Goal: Task Accomplishment & Management: Complete application form

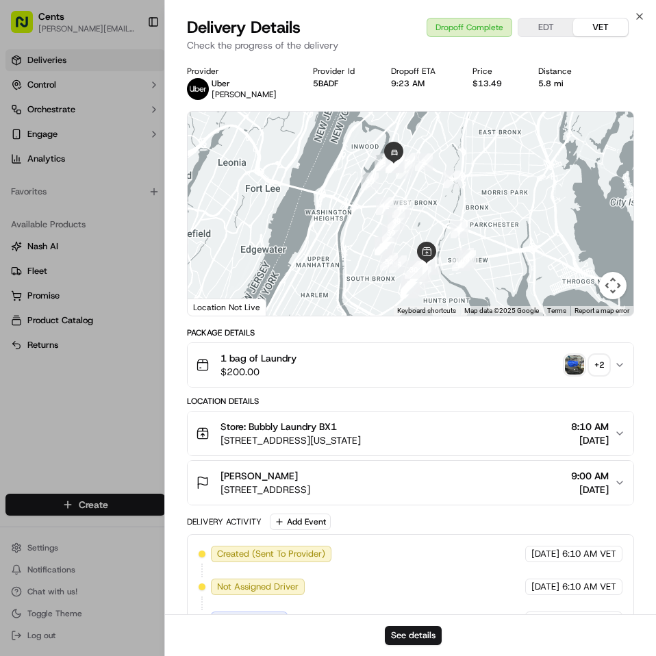
click at [577, 366] on img "button" at bounding box center [573, 364] width 19 height 19
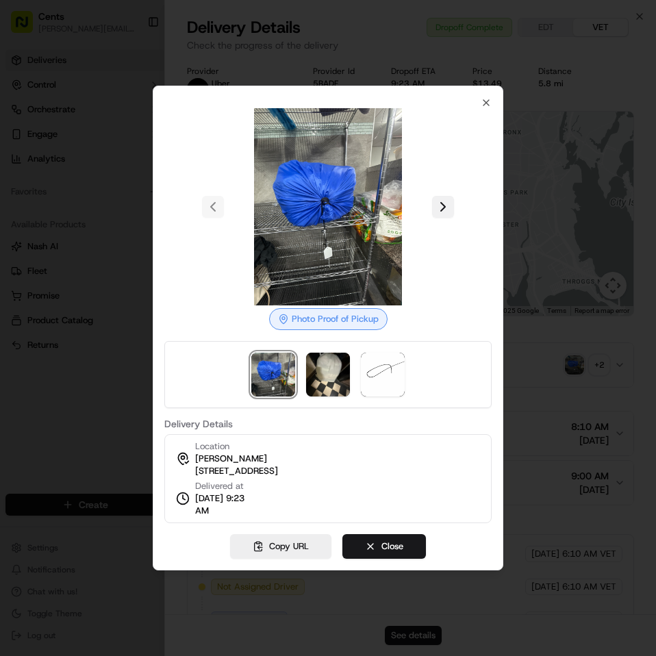
click at [435, 205] on button at bounding box center [443, 207] width 22 height 22
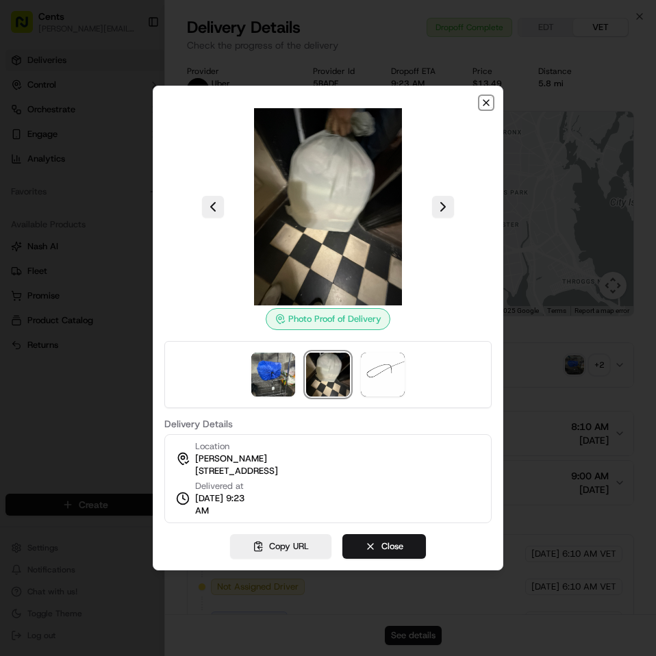
click at [483, 103] on icon "button" at bounding box center [485, 102] width 11 height 11
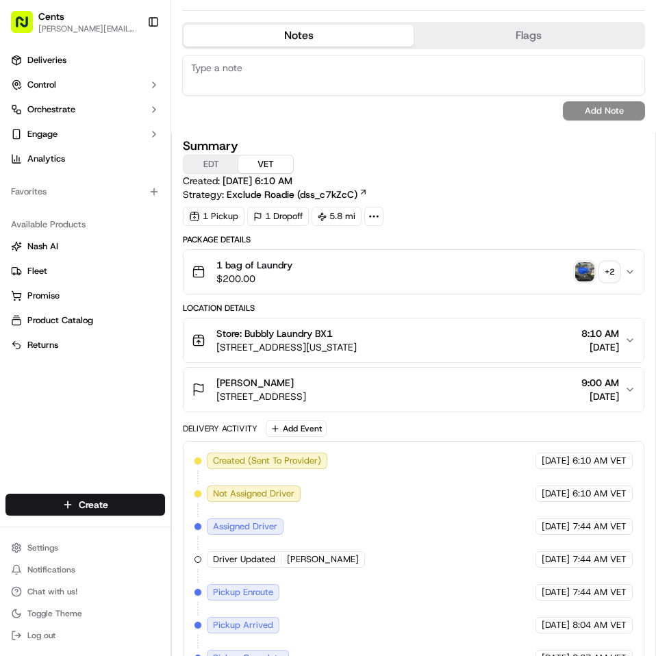
scroll to position [558, 0]
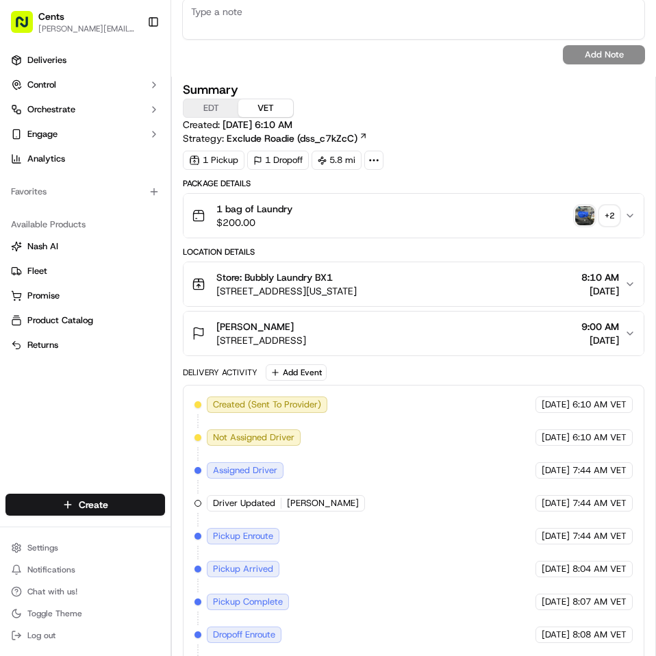
click at [306, 338] on span "[STREET_ADDRESS]" at bounding box center [261, 340] width 90 height 14
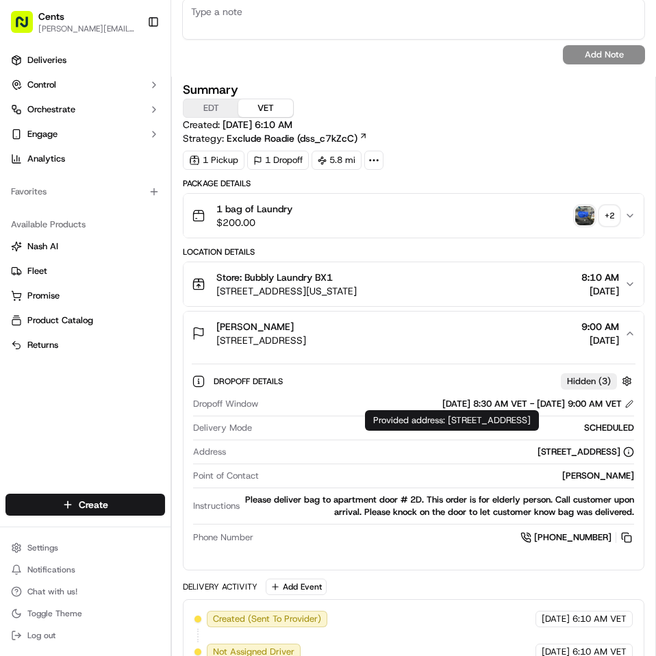
drag, startPoint x: 357, startPoint y: 453, endPoint x: 609, endPoint y: 448, distance: 251.8
click at [609, 448] on div "2305 University Avenue, Apt.2D, The Bronx, NY 10468, US" at bounding box center [432, 451] width 402 height 12
copy div "2305 University Avenue, Apt.2D, The Bronx, NY 10468, US"
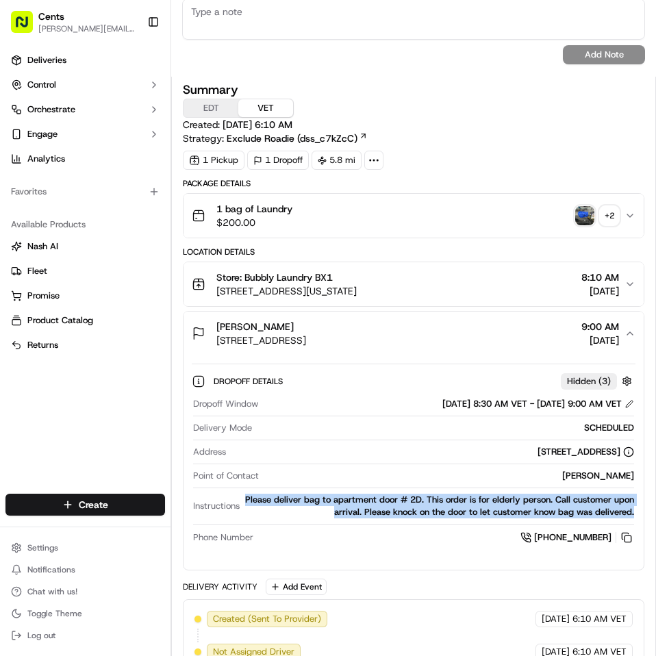
drag, startPoint x: 252, startPoint y: 494, endPoint x: 630, endPoint y: 515, distance: 378.3
click at [630, 515] on div "Dropoff Details Hidden ( 3 ) Dropoff Window 09/21/2025 8:30 AM VET - 09/21/2025…" at bounding box center [413, 456] width 460 height 203
copy div "Please deliver bag to apartment door # 2D. This order is for elderly person. Ca…"
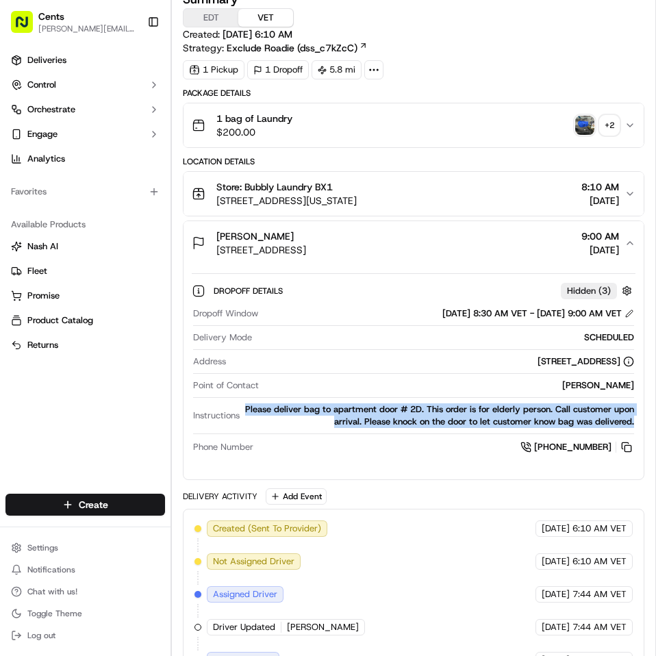
scroll to position [651, 0]
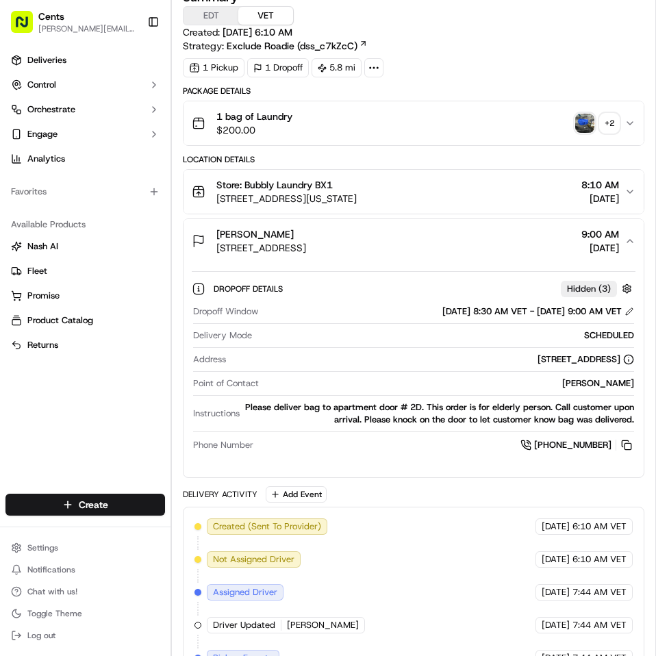
click at [599, 124] on div "+ 2" at bounding box center [608, 123] width 19 height 19
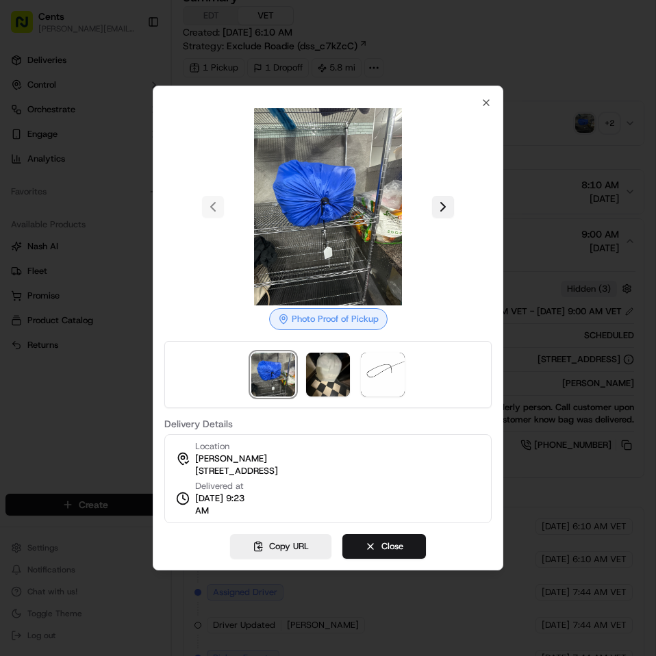
click at [443, 204] on button at bounding box center [443, 207] width 22 height 22
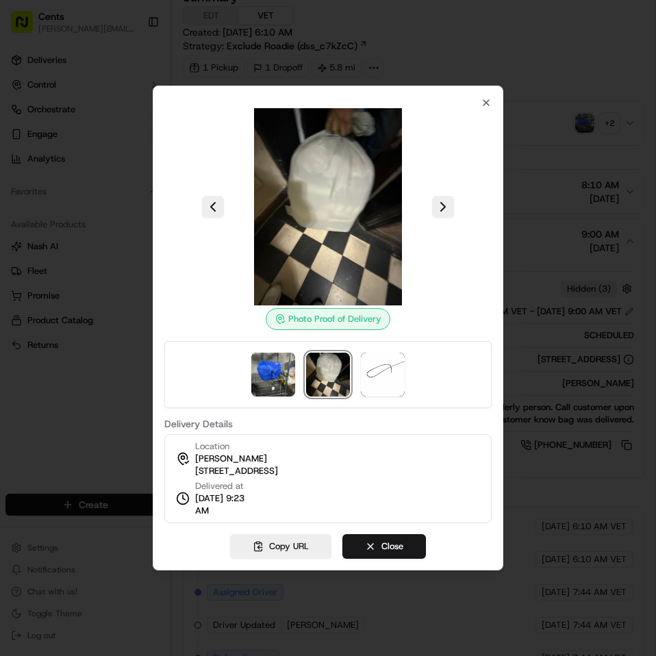
click at [480, 99] on div "Photo Proof of Delivery Delivery Details Location Sophie Colon 2305 University …" at bounding box center [327, 310] width 327 height 426
click at [482, 105] on icon "button" at bounding box center [485, 102] width 11 height 11
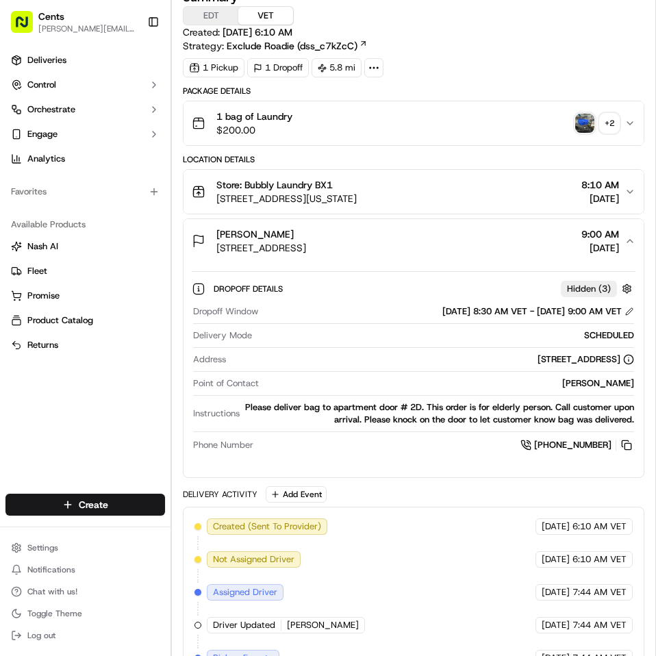
drag, startPoint x: 481, startPoint y: 242, endPoint x: 210, endPoint y: 257, distance: 271.4
click at [210, 257] on button "Sophie Colon 2305 University Avenue, Apt.2D, The Bronx, NY 10468, US 9:00 AM 09…" at bounding box center [413, 241] width 460 height 44
copy span "2305 University Avenue, Apt.2D, The Bronx, NY 10468, US"
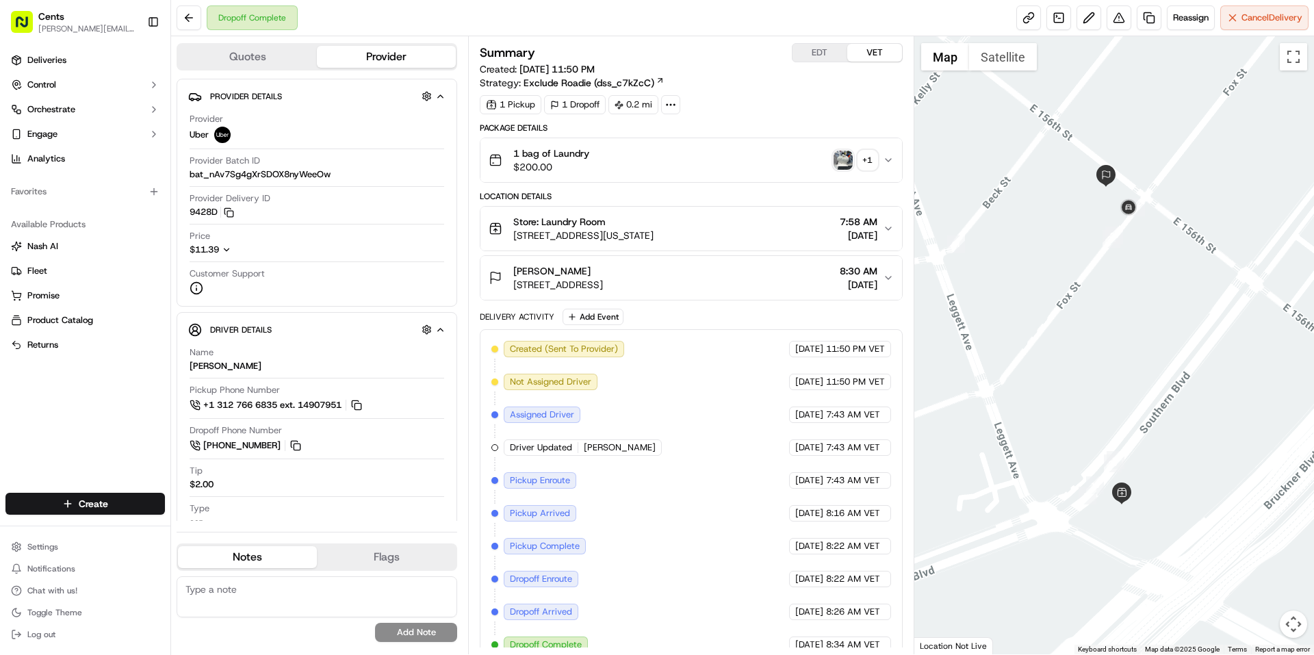
drag, startPoint x: 61, startPoint y: 508, endPoint x: 45, endPoint y: 447, distance: 62.9
click at [45, 447] on div "Deliveries Control Orchestrate Engage Analytics Favorites Available Products Na…" at bounding box center [85, 263] width 170 height 438
click at [77, 508] on html "Cents eddy.pena@trycents.com Toggle Sidebar Deliveries Control Orchestrate Enga…" at bounding box center [657, 327] width 1314 height 655
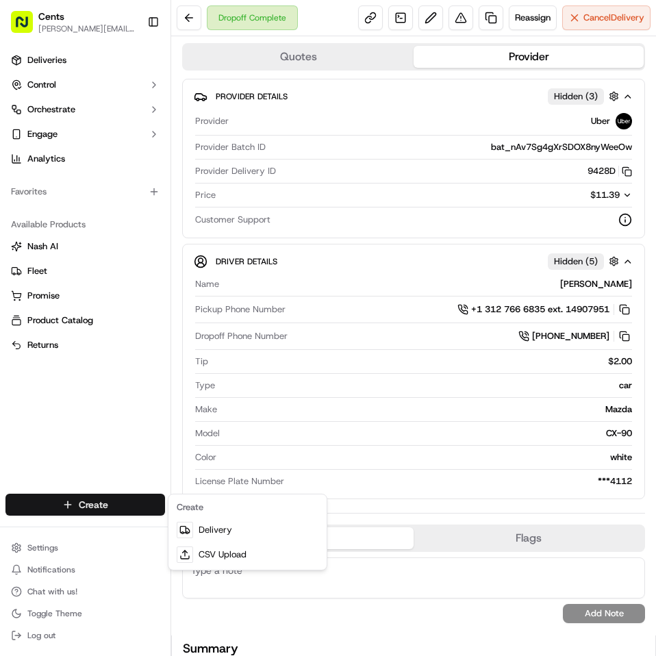
click at [409, 441] on html "Cents eddy.pena@trycents.com Toggle Sidebar Deliveries Control Orchestrate Enga…" at bounding box center [328, 328] width 656 height 656
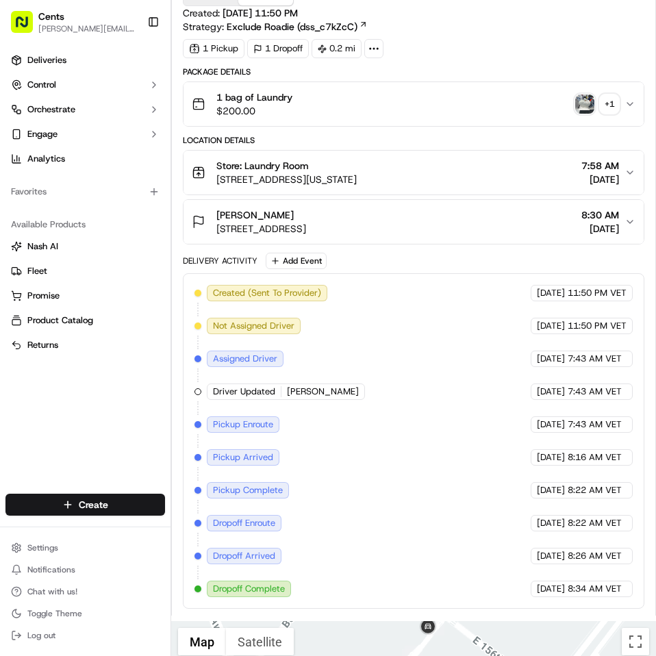
scroll to position [634, 0]
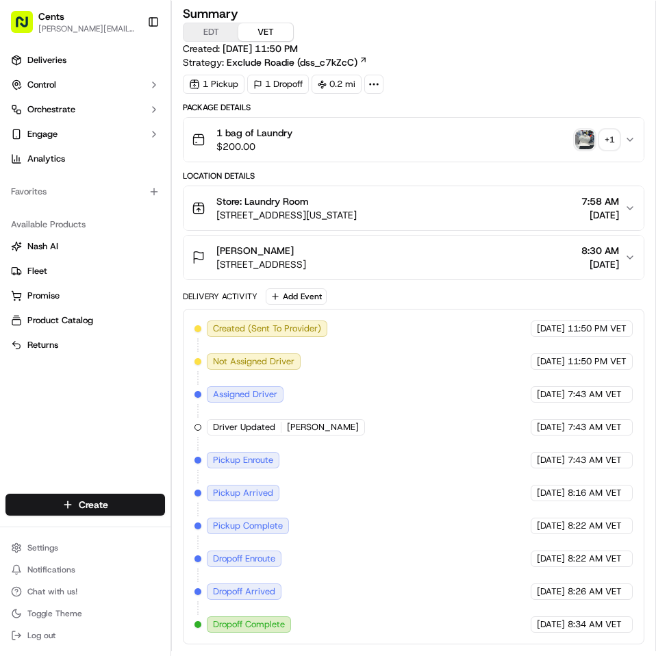
click at [523, 259] on div "Nana Nketiah 745 Fox Street, Apt 206, The Bronx, NY 10455, US 8:30 AM 09/21/2025" at bounding box center [408, 257] width 432 height 27
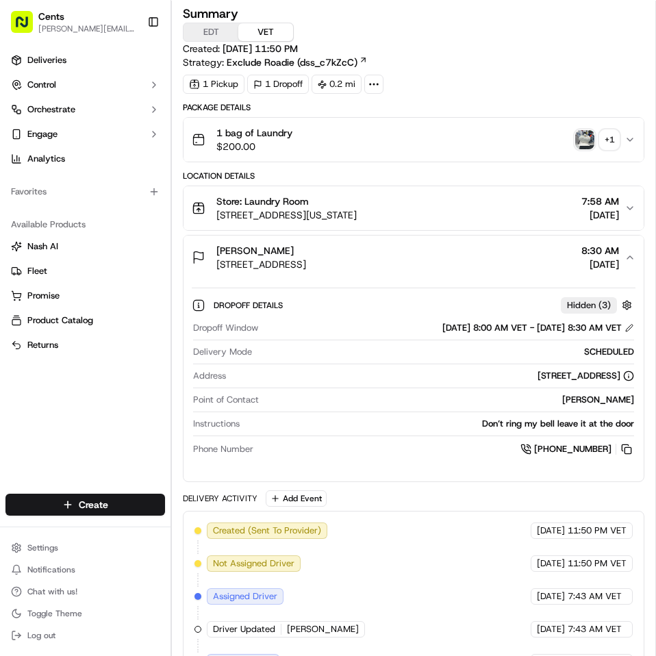
drag, startPoint x: 447, startPoint y: 263, endPoint x: 218, endPoint y: 265, distance: 229.9
click at [218, 265] on div "Nana Nketiah 745 Fox Street, Apt 206, The Bronx, NY 10455, US 8:30 AM 09/21/2025" at bounding box center [408, 257] width 432 height 27
copy span "745 Fox Street, Apt 206, The Bronx, NY 10455, US"
click at [575, 138] on img "button" at bounding box center [584, 139] width 19 height 19
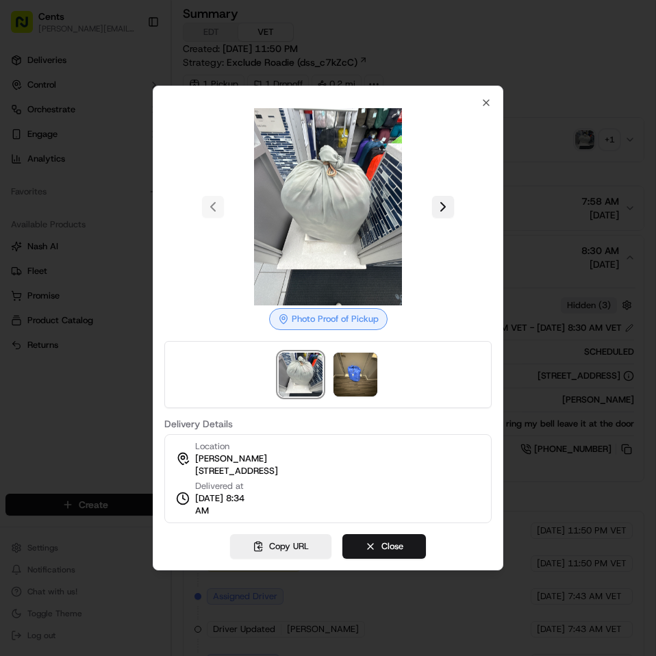
click at [446, 207] on button at bounding box center [443, 207] width 22 height 22
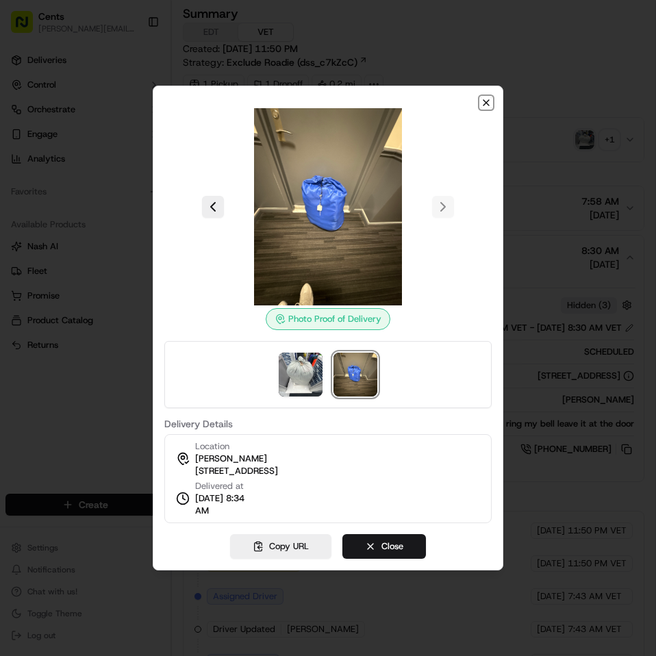
click at [484, 99] on icon "button" at bounding box center [485, 102] width 11 height 11
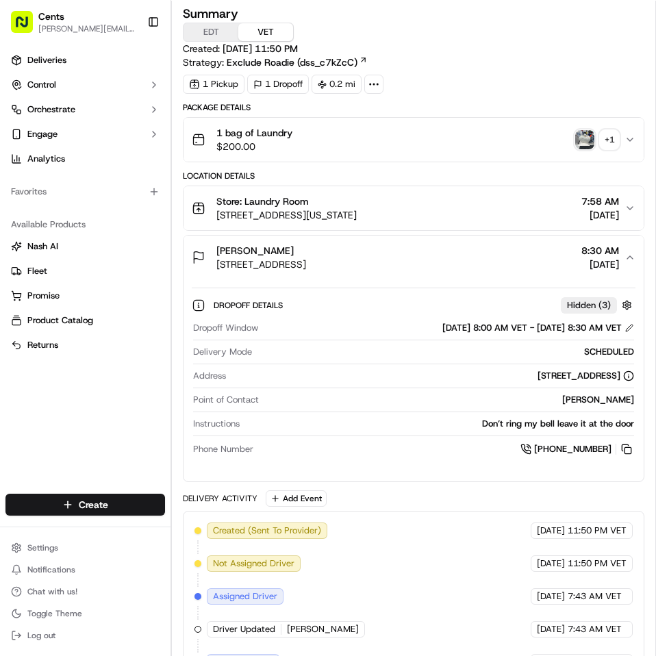
click at [485, 265] on div "Nana Nketiah 745 Fox Street, Apt 206, The Bronx, NY 10455, US 8:30 AM 09/21/2025" at bounding box center [408, 257] width 432 height 27
drag, startPoint x: 485, startPoint y: 265, endPoint x: 218, endPoint y: 265, distance: 267.5
click at [218, 265] on div "Nana Nketiah 745 Fox Street, Apt 206, The Bronx, NY 10455, US 8:30 AM 09/21/2025" at bounding box center [408, 257] width 432 height 27
copy span "745 Fox Street, Apt 206, The Bronx, NY 10455, US"
drag, startPoint x: 465, startPoint y: 424, endPoint x: 602, endPoint y: 431, distance: 137.7
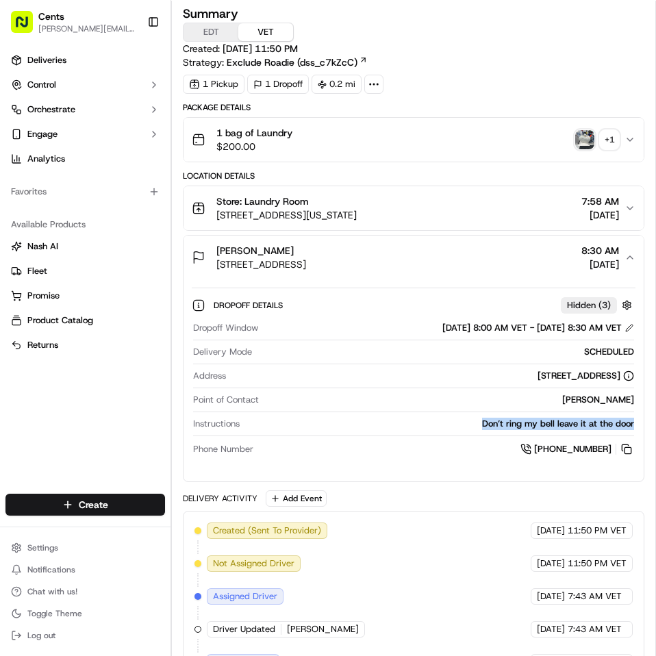
click at [602, 431] on div "Instructions Don’t ring my bell leave it at the door" at bounding box center [413, 426] width 441 height 18
copy div "Don’t ring my bell leave it at the door"
click at [575, 140] on img "button" at bounding box center [584, 139] width 19 height 19
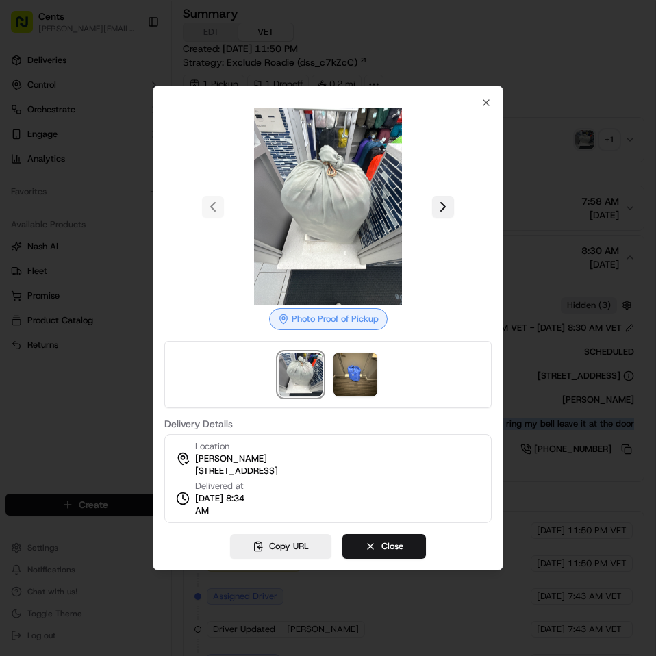
click at [439, 208] on button at bounding box center [443, 207] width 22 height 22
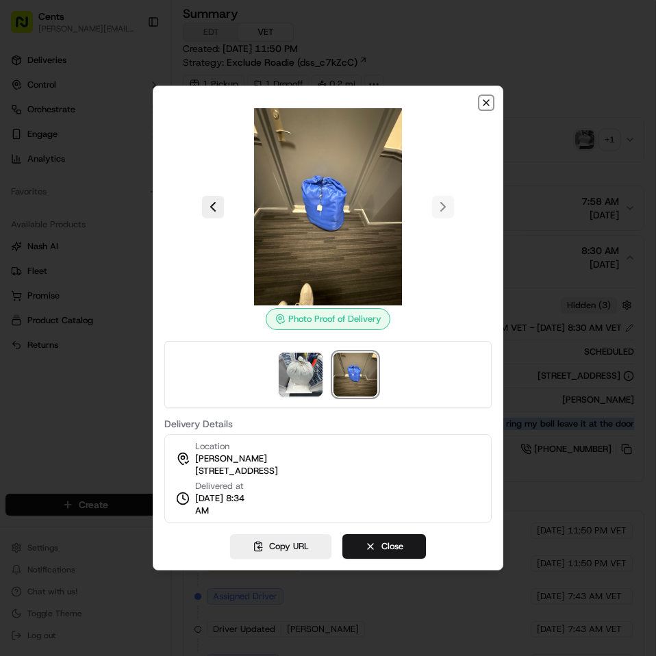
click at [483, 107] on icon "button" at bounding box center [485, 102] width 11 height 11
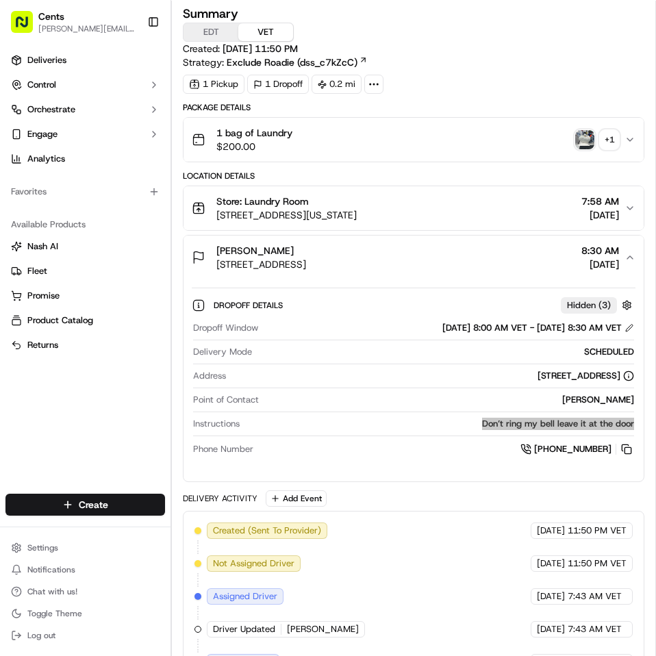
click at [575, 146] on img "button" at bounding box center [584, 139] width 19 height 19
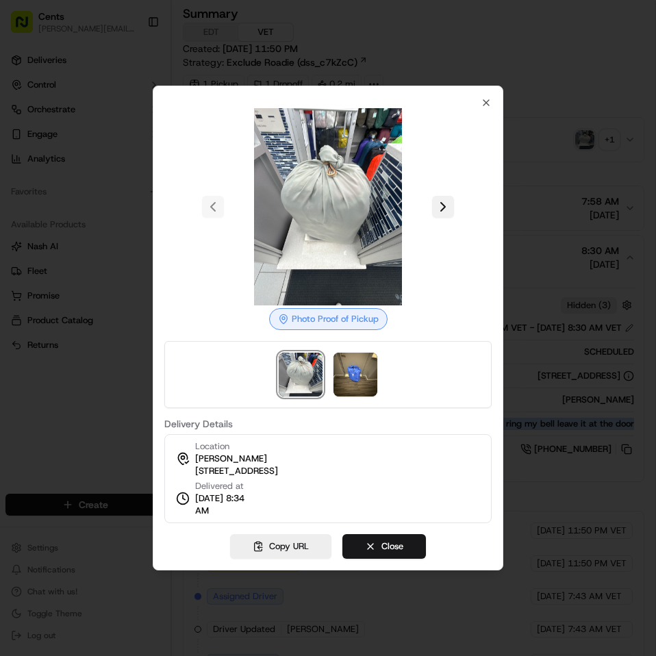
click at [439, 215] on button at bounding box center [443, 207] width 22 height 22
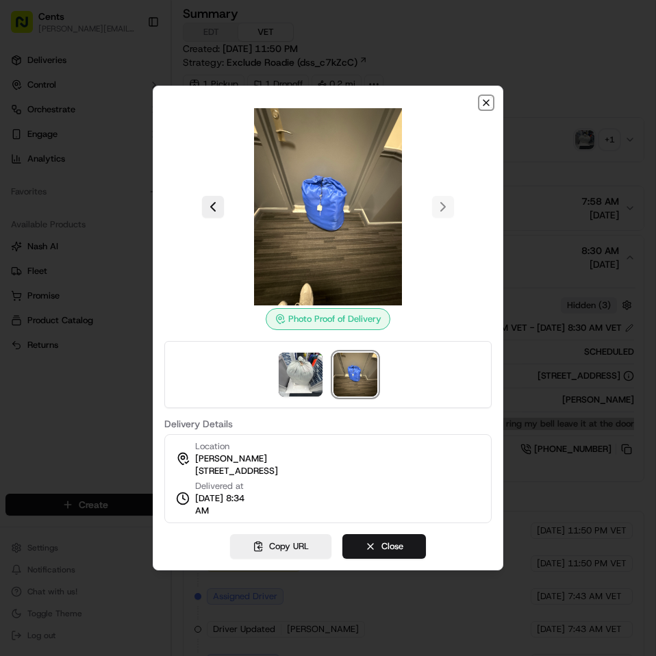
click at [487, 104] on icon "button" at bounding box center [485, 102] width 5 height 5
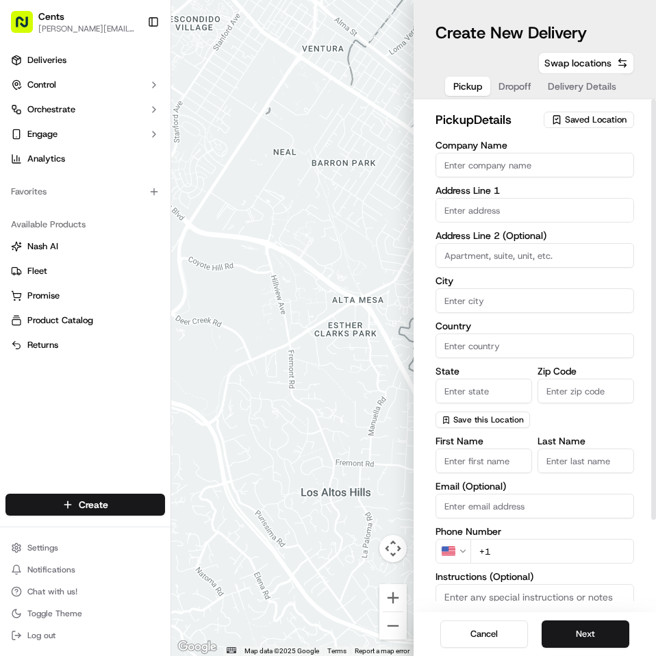
click at [478, 473] on div "First Name Last Name Email (Optional) Phone Number US +1 Instructions (Optional…" at bounding box center [534, 572] width 198 height 272
click at [467, 463] on input "First Name" at bounding box center [483, 460] width 96 height 25
type input "Nana"
click at [554, 467] on input "Last Name" at bounding box center [585, 460] width 96 height 25
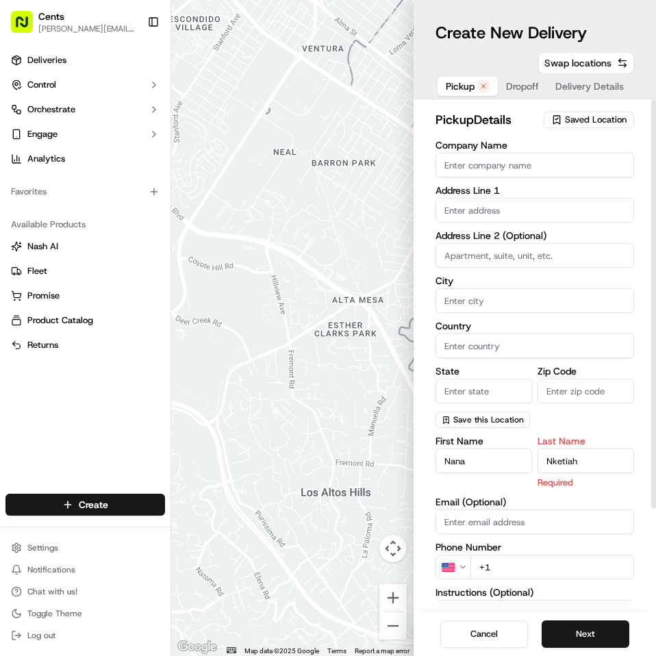
scroll to position [124, 0]
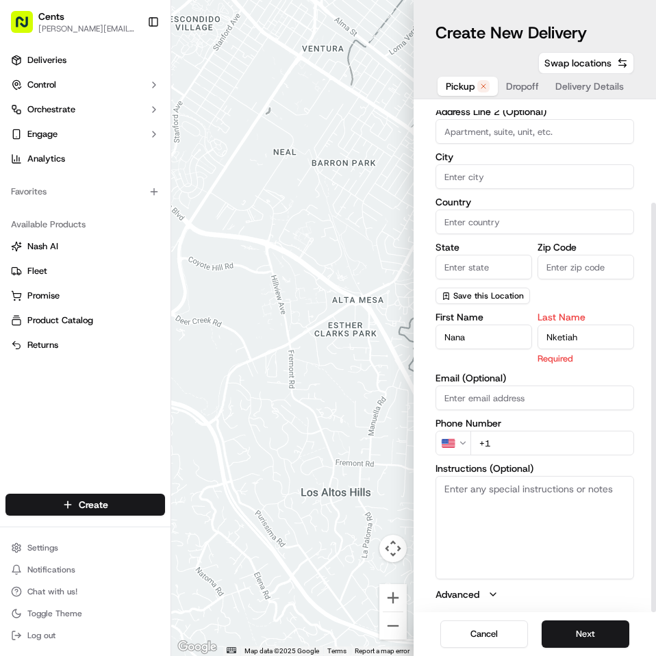
type input "Nketiah"
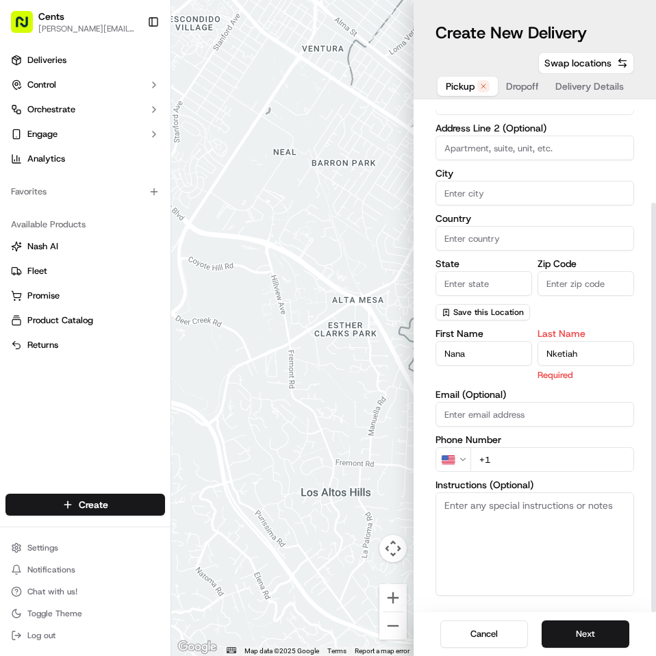
click at [507, 447] on input "+1" at bounding box center [552, 459] width 164 height 25
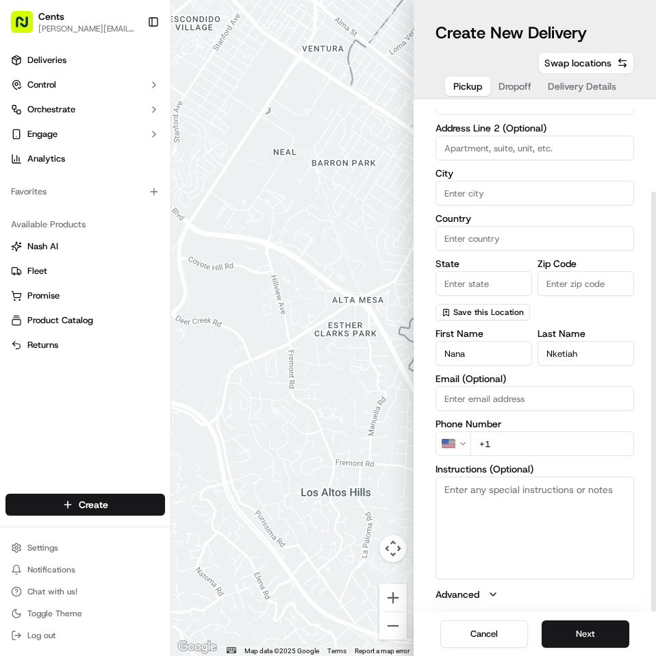
click at [514, 396] on input "Email (Optional)" at bounding box center [534, 398] width 198 height 25
click at [518, 372] on div "First Name Nana Last Name Nketiah Email (Optional) Phone Number US +1 Instructi…" at bounding box center [534, 464] width 198 height 272
click at [535, 445] on input "+1" at bounding box center [552, 443] width 164 height 25
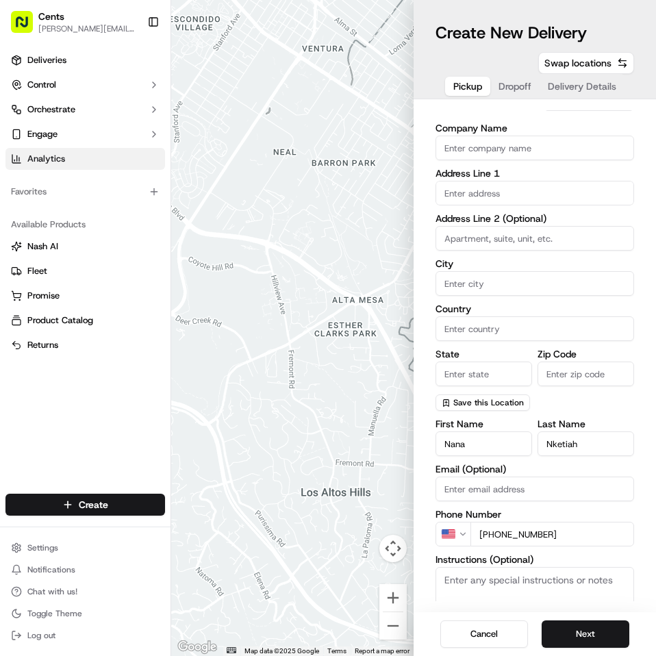
type input "+1 646 229 5443"
click at [486, 152] on input "Company Name" at bounding box center [534, 147] width 198 height 25
click at [480, 187] on input "text" at bounding box center [534, 193] width 198 height 25
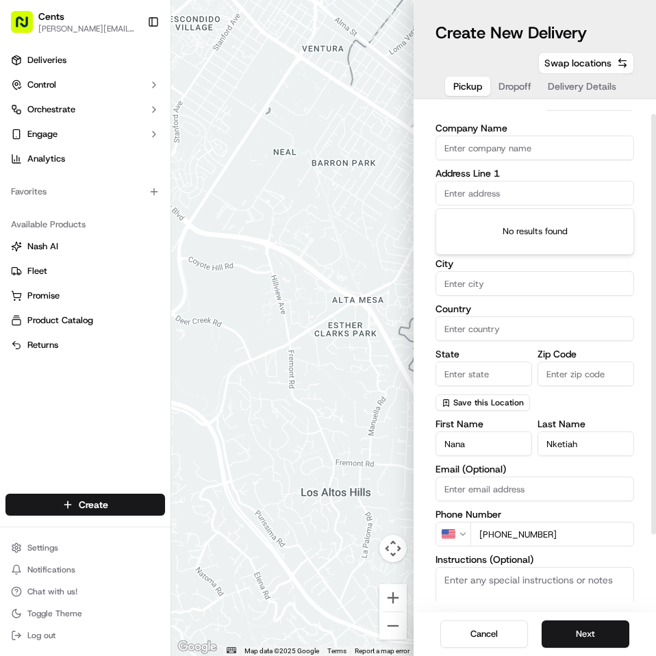
paste input "745 Fox Street, Apt 206, The Bronx, NY 10455, US"
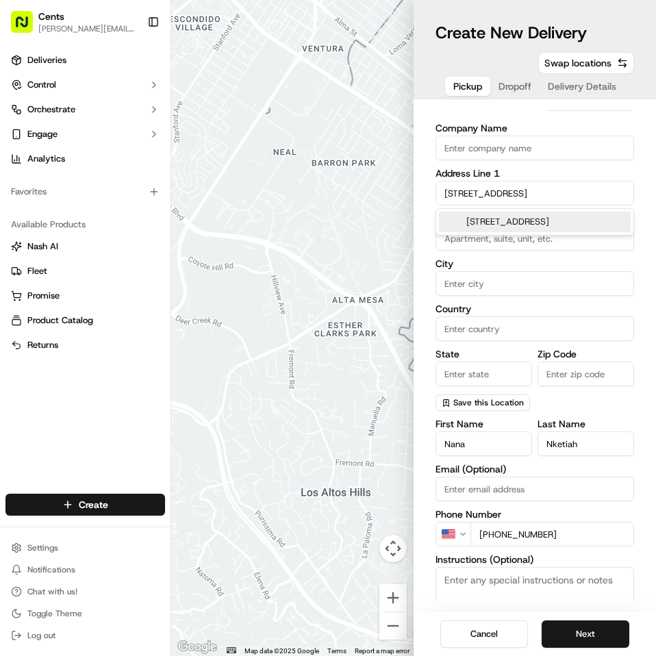
click at [497, 218] on div "745 Fox Street apt 206, The Bronx, NY 10455, USA" at bounding box center [535, 221] width 192 height 21
type input "[STREET_ADDRESS]"
type input "206"
type input "The Bronx"
type input "United States"
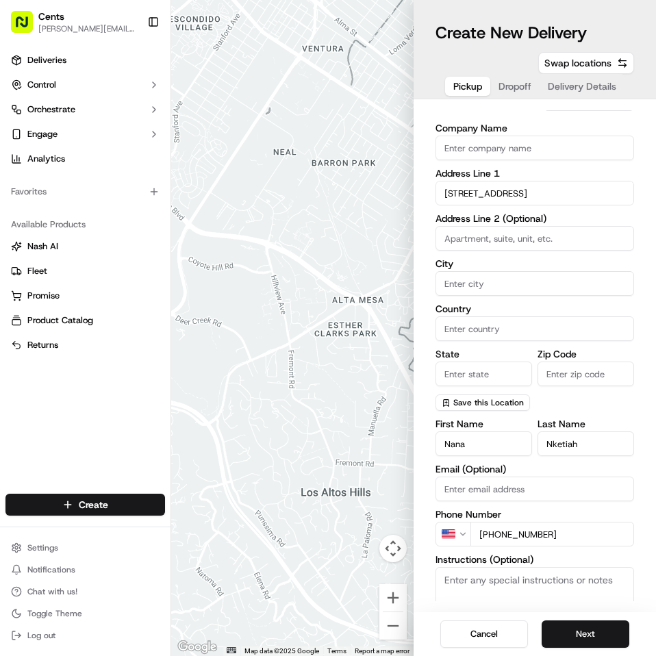
type input "NY"
type input "10455"
type input "745 Fox Street"
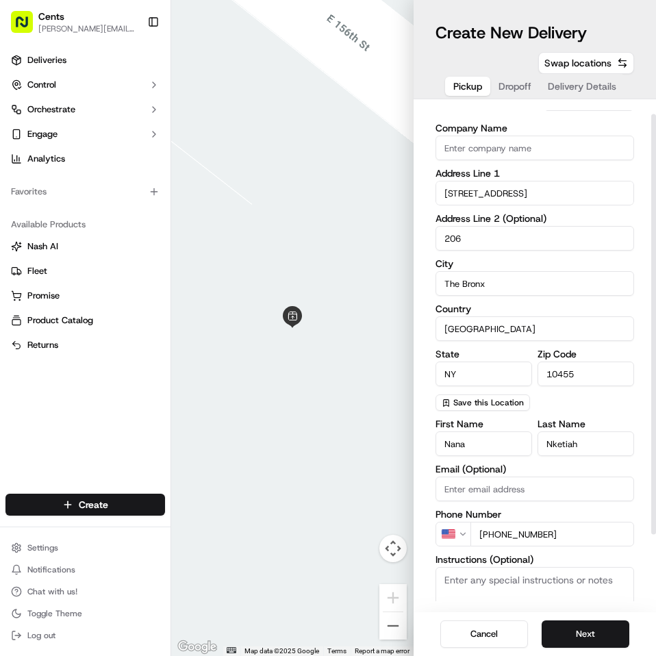
click at [424, 296] on div "pickup Details Saved Location Company Name Address Line 1 745 Fox Street Addres…" at bounding box center [534, 355] width 242 height 512
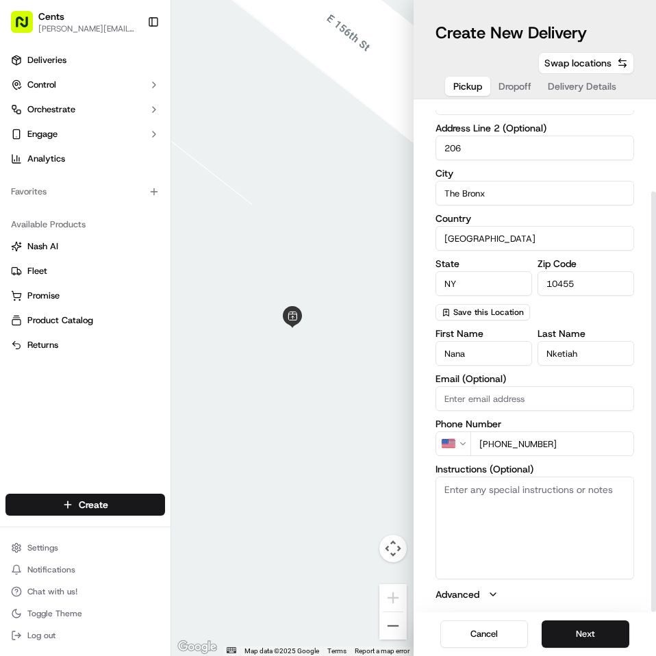
click at [528, 515] on textarea "Instructions (Optional)" at bounding box center [534, 527] width 198 height 103
click at [509, 497] on textarea "Instructions (Optional)" at bounding box center [534, 527] width 198 height 103
type textarea "1 blue bag of laundry"
click at [553, 630] on button "Next" at bounding box center [585, 633] width 88 height 27
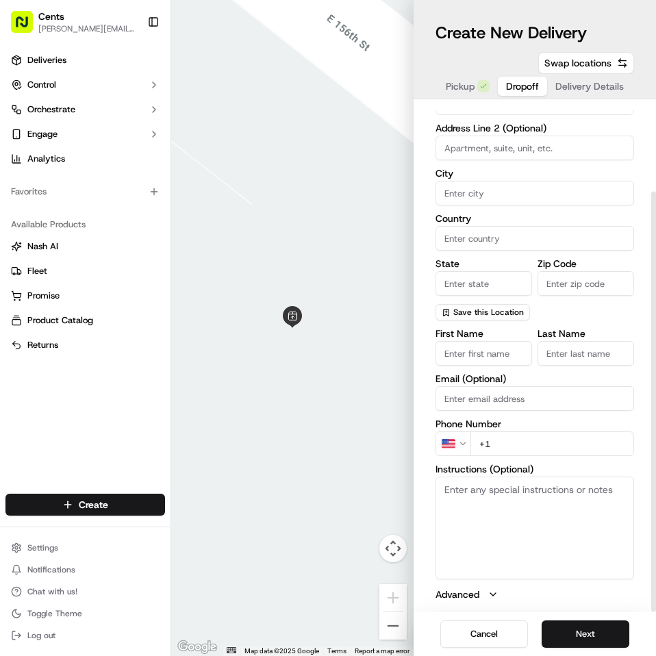
click at [502, 147] on input at bounding box center [534, 147] width 198 height 25
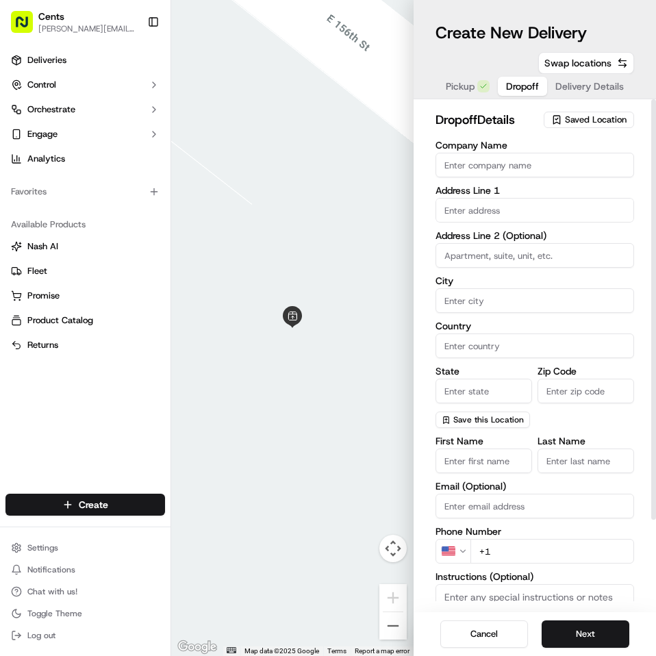
click at [465, 454] on input "First Name" at bounding box center [483, 460] width 96 height 25
type input "Sophie"
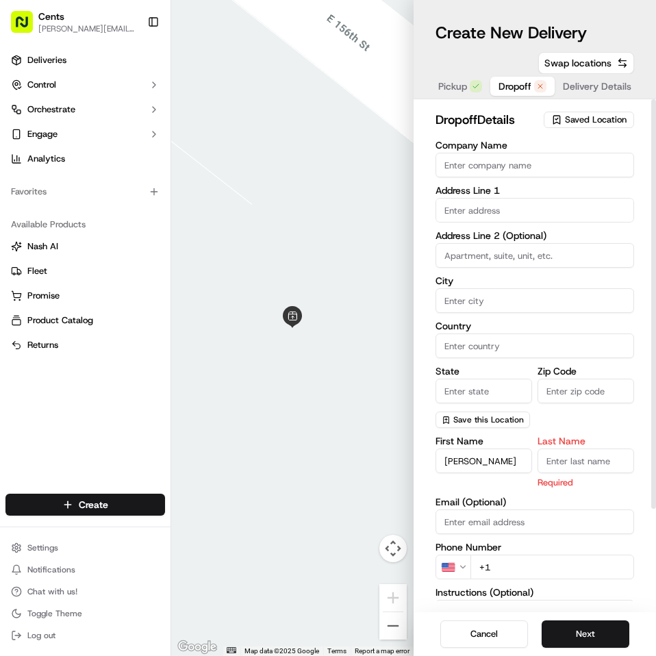
click at [611, 467] on input "Last Name" at bounding box center [585, 460] width 96 height 25
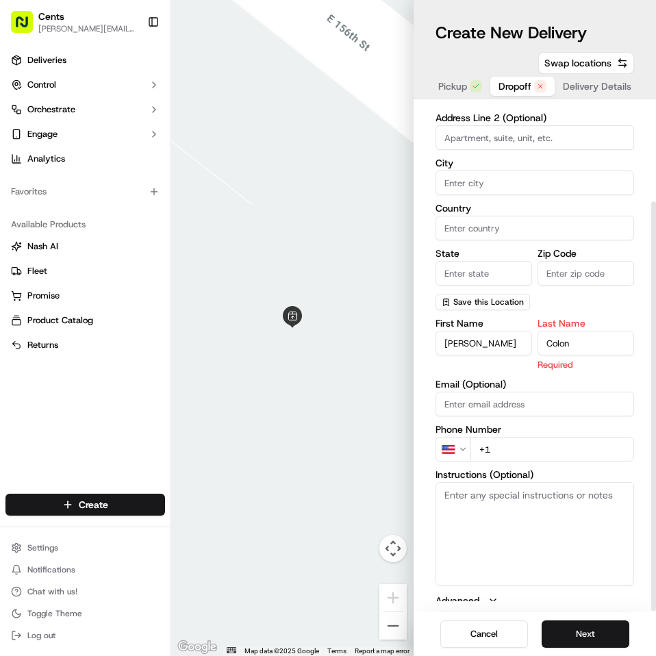
scroll to position [116, 0]
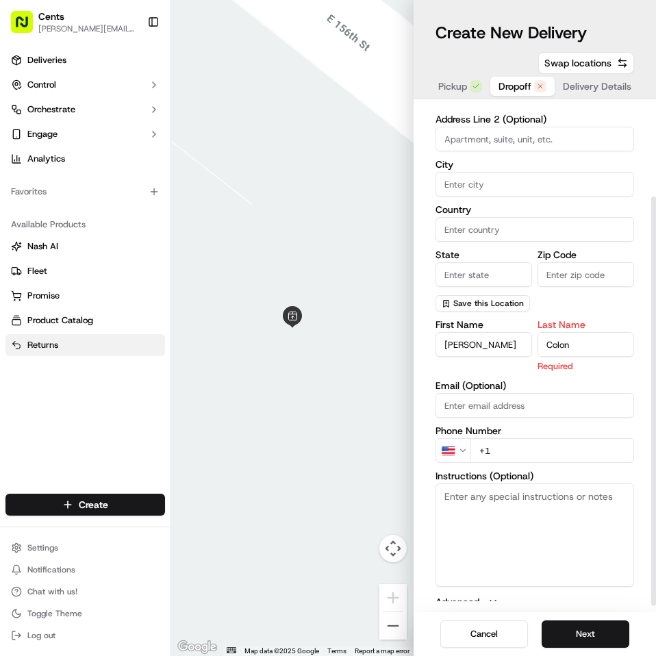
type input "Colon"
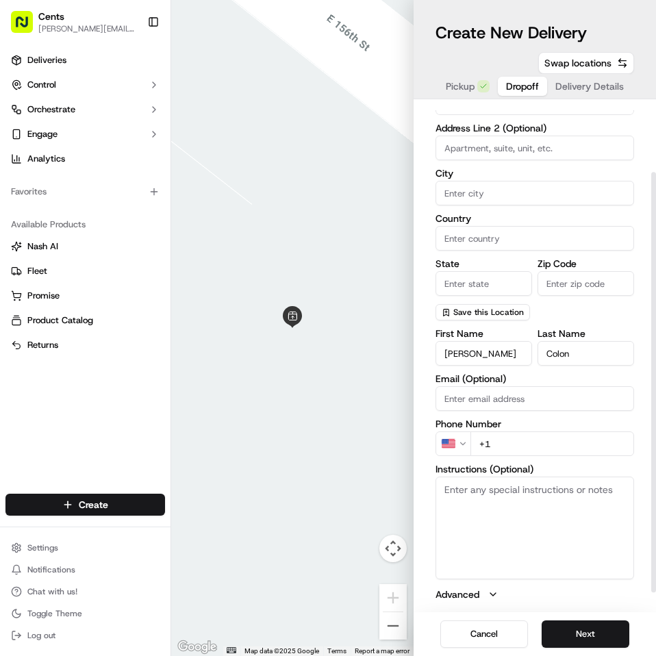
scroll to position [83, 0]
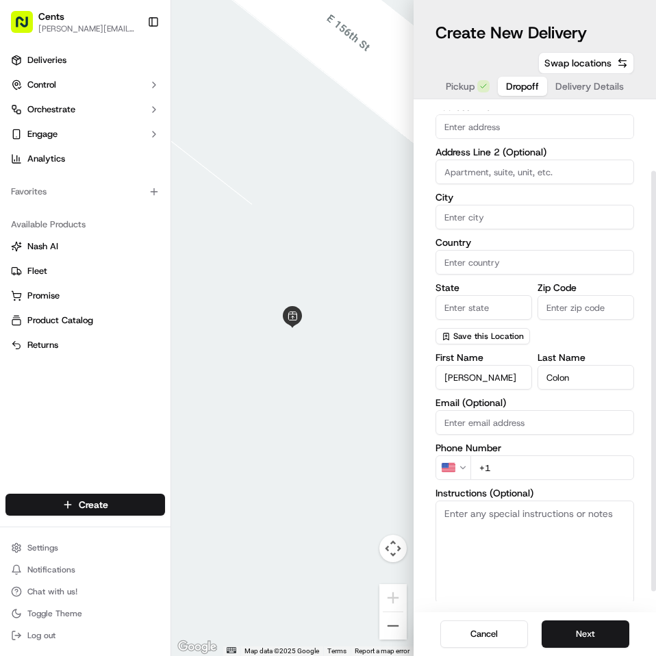
click at [502, 130] on input "text" at bounding box center [534, 126] width 198 height 25
paste input "2305 University Avenue, Apt.2D, The Bronx, NY 10468, US"
click at [500, 153] on div "2305 University Avenue apt 2d, The Bronx, NY, 10468, USA" at bounding box center [535, 155] width 192 height 21
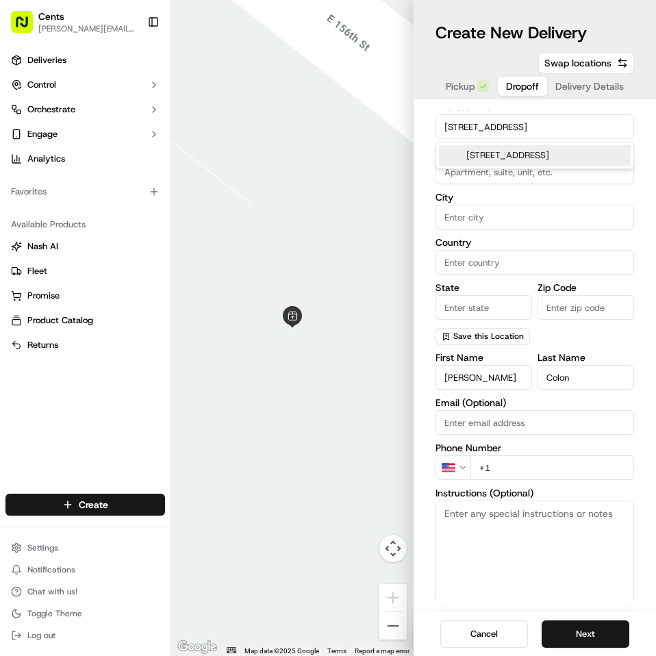
type input "[STREET_ADDRESS]"
type input "2d"
type input "The Bronx"
type input "United States"
type input "NY"
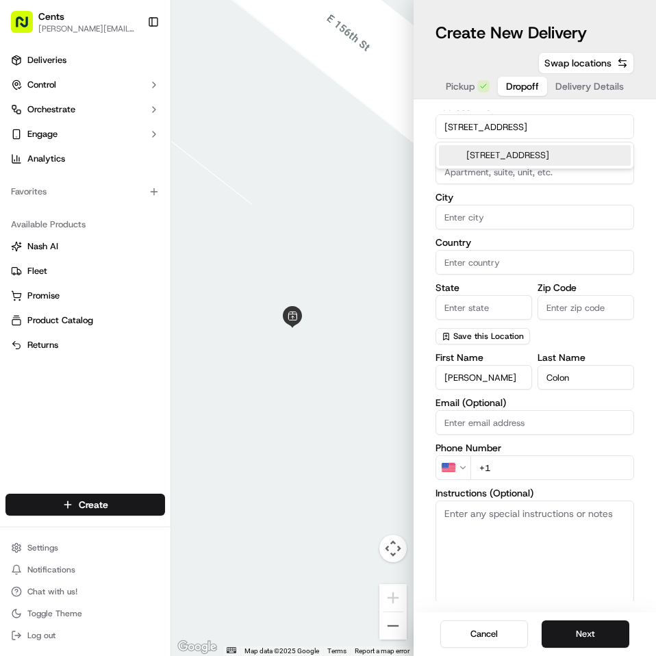
type input "10468"
type input "2305 University Avenue"
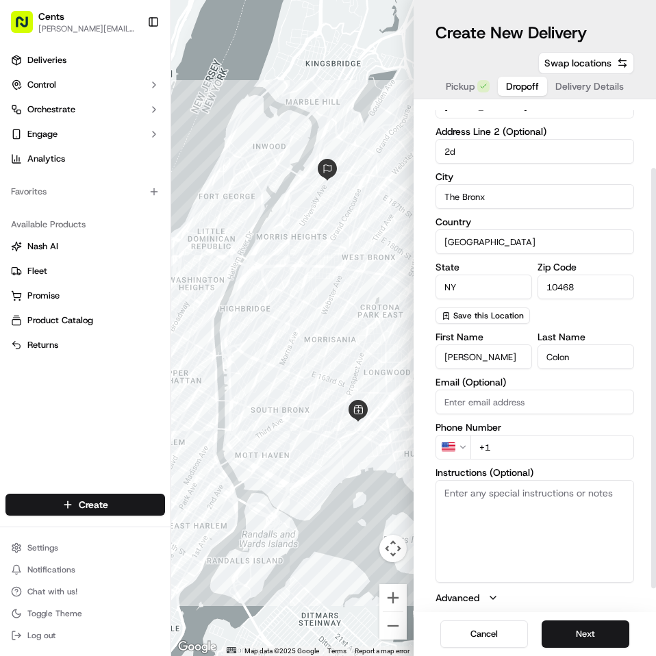
scroll to position [107, 0]
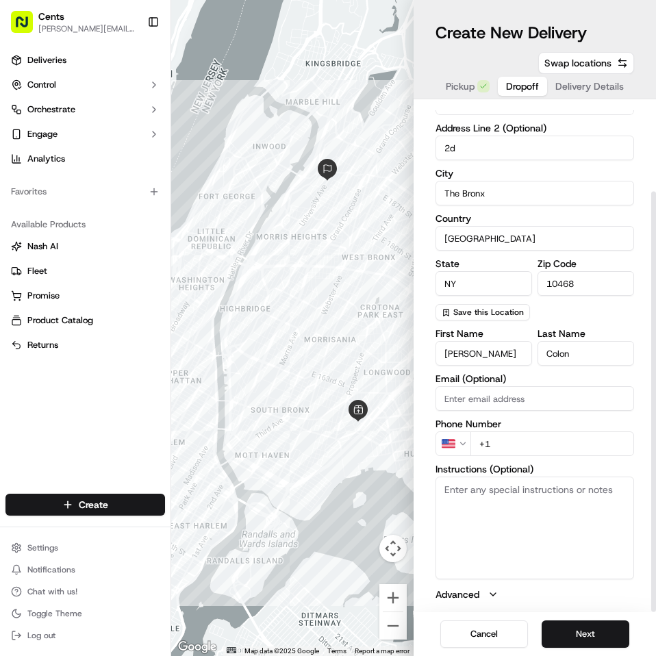
click at [506, 445] on input "+1" at bounding box center [552, 443] width 164 height 25
type input "+1 917 916 7728"
click at [495, 502] on textarea "Instructions (Optional)" at bounding box center [534, 527] width 198 height 103
paste textarea "Please deliver bag to apartment door # 2D. This order is for elderly person. Ca…"
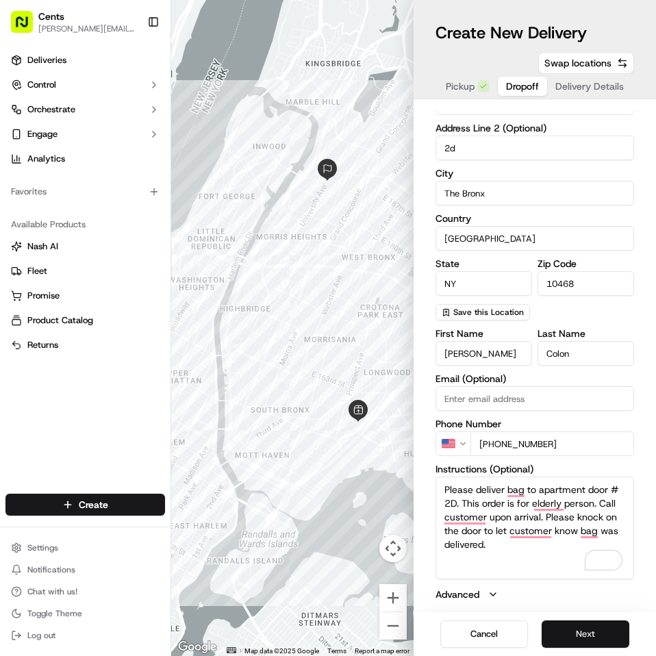
type textarea "Please deliver bag to apartment door # 2D. This order is for elderly person. Ca…"
click at [566, 636] on button "Next" at bounding box center [585, 633] width 88 height 27
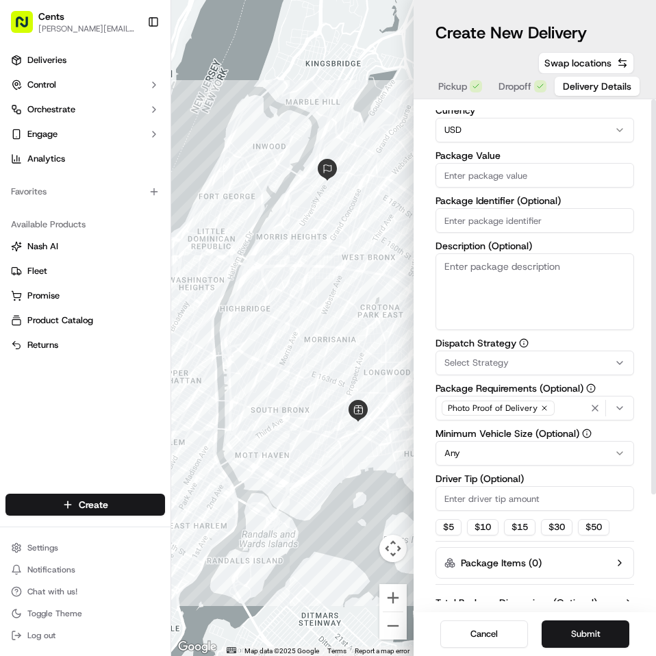
scroll to position [0, 0]
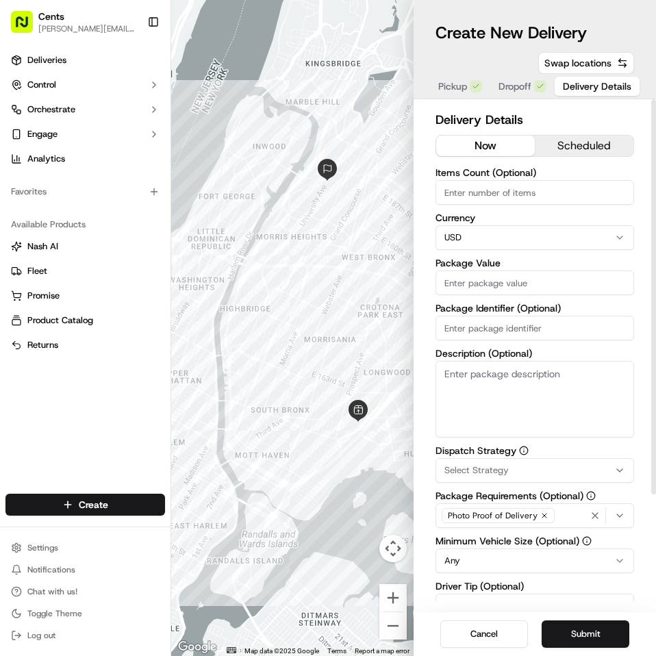
click at [481, 191] on input "Items Count (Optional)" at bounding box center [534, 192] width 198 height 25
type input "1"
click at [469, 269] on div "Package Value" at bounding box center [534, 276] width 198 height 37
click at [467, 279] on input "Package Value" at bounding box center [534, 282] width 198 height 25
type input "200"
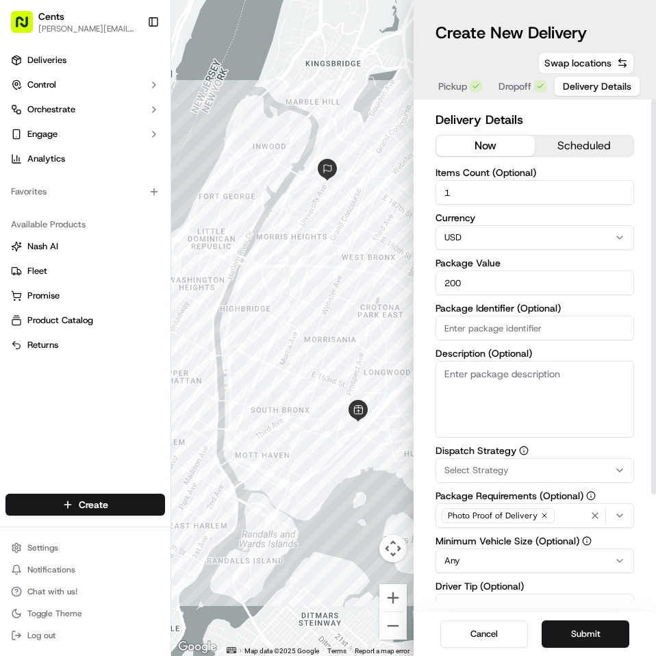
click at [497, 391] on textarea "Description (Optional)" at bounding box center [534, 399] width 198 height 77
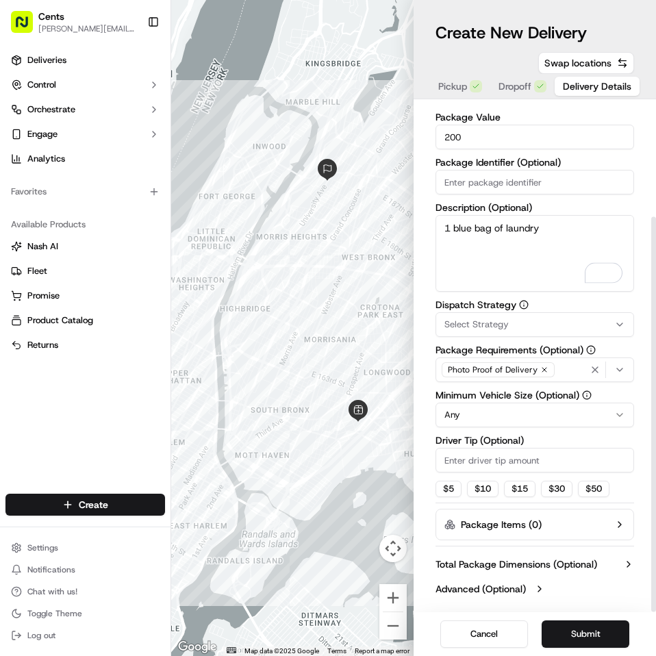
type textarea "1 blue bag of laundry"
click at [487, 332] on button "Select Strategy" at bounding box center [534, 324] width 198 height 25
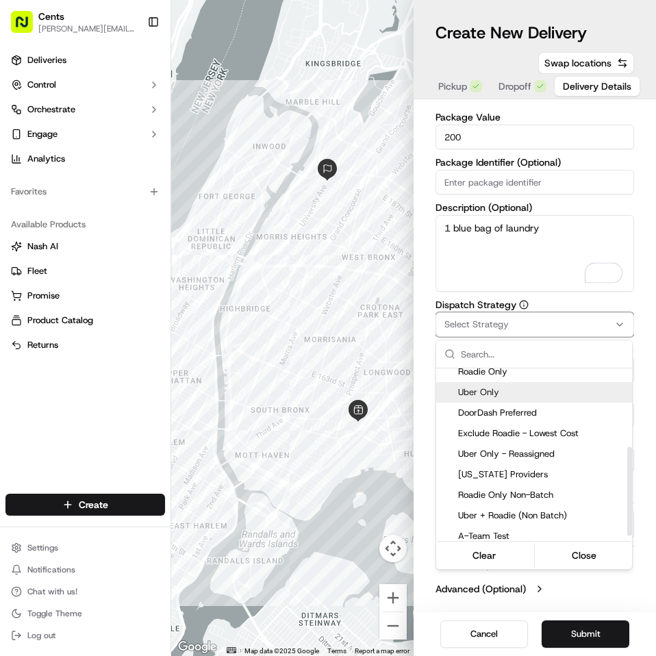
click at [519, 400] on div "Uber Only" at bounding box center [534, 392] width 196 height 21
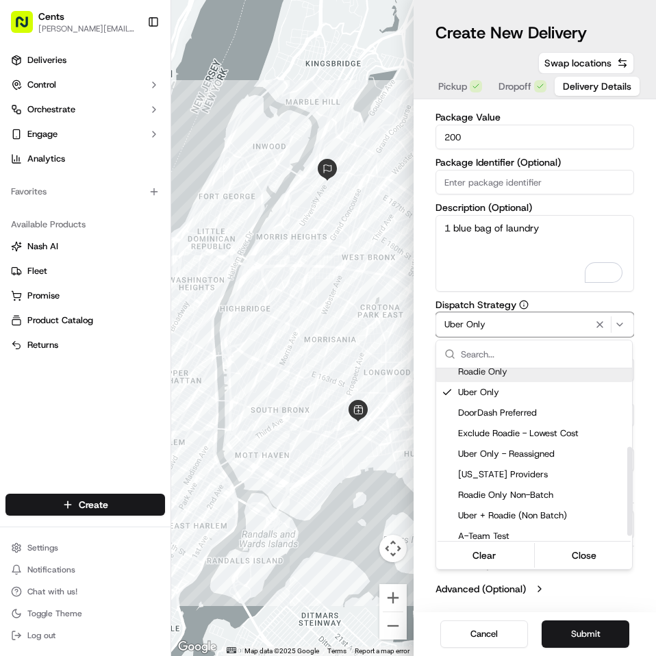
click at [559, 303] on html "Cents eddy.pena@trycents.com Toggle Sidebar Deliveries Control Orchestrate Enga…" at bounding box center [328, 328] width 656 height 656
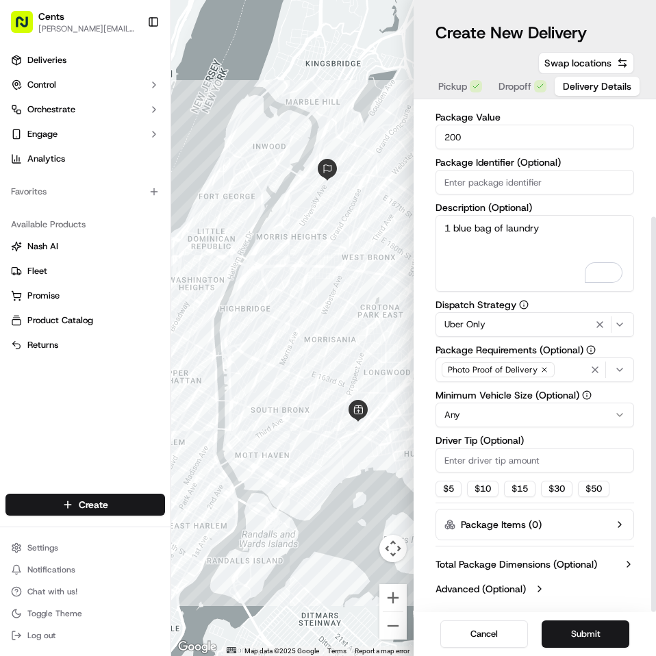
click at [569, 419] on html "Cents eddy.pena@trycents.com Toggle Sidebar Deliveries Control Orchestrate Enga…" at bounding box center [328, 328] width 656 height 656
click at [623, 372] on icon "button" at bounding box center [619, 369] width 11 height 11
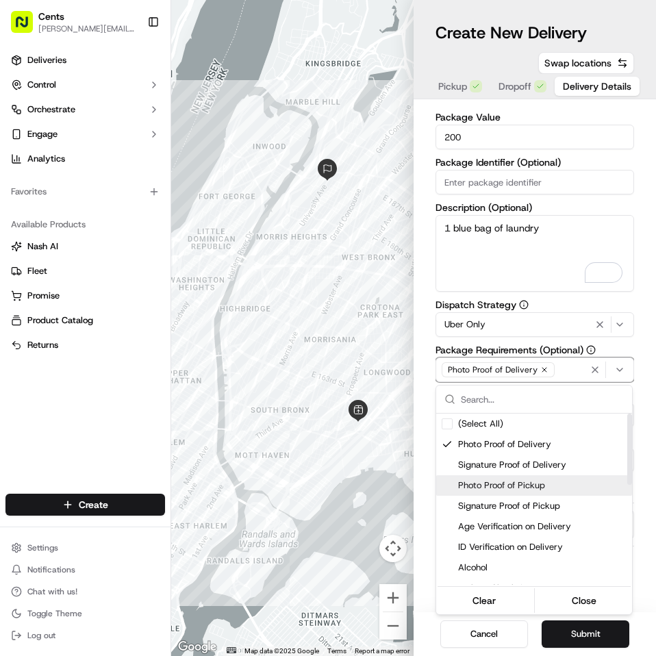
click at [537, 484] on span "Photo Proof of Pickup" at bounding box center [542, 485] width 168 height 12
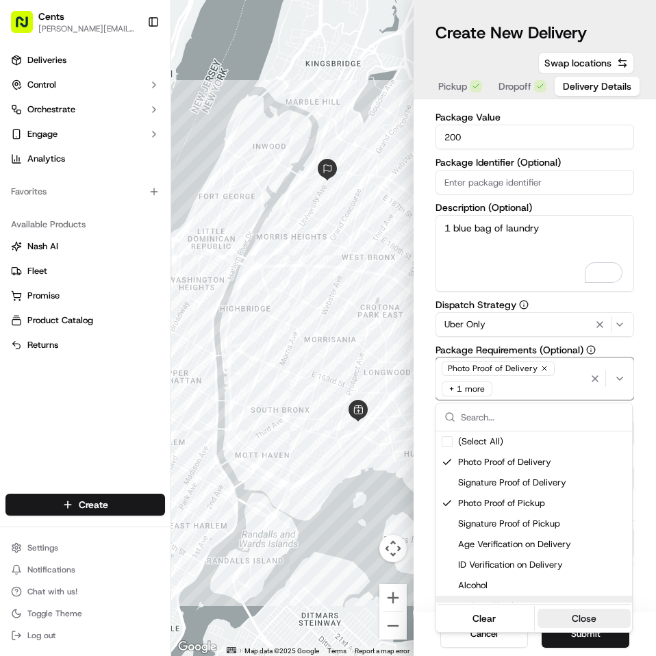
click at [554, 619] on button "Close" at bounding box center [584, 617] width 94 height 19
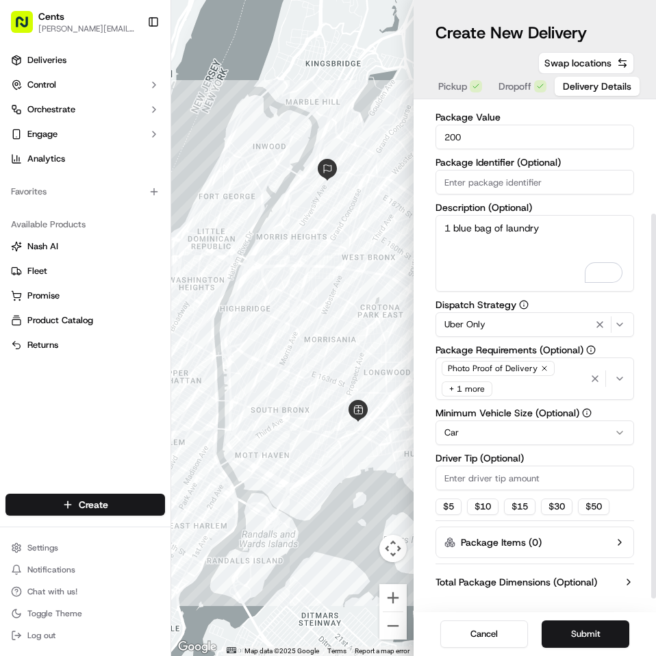
scroll to position [164, 0]
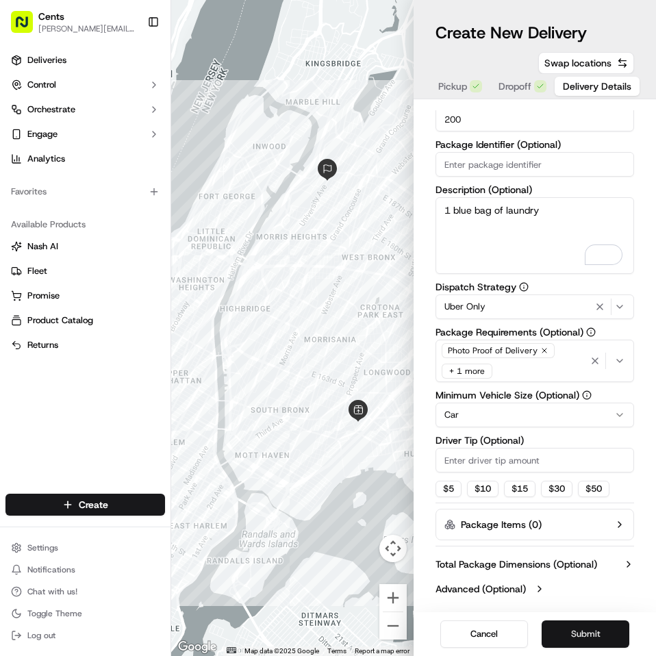
click at [572, 634] on button "Submit" at bounding box center [585, 633] width 88 height 27
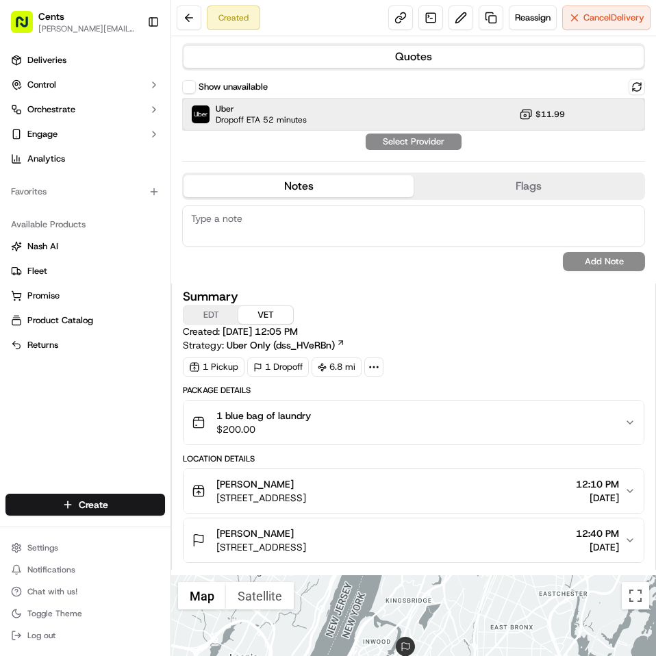
click at [300, 111] on span "Uber" at bounding box center [261, 108] width 91 height 11
click at [393, 146] on button "Assign Provider" at bounding box center [413, 141] width 97 height 16
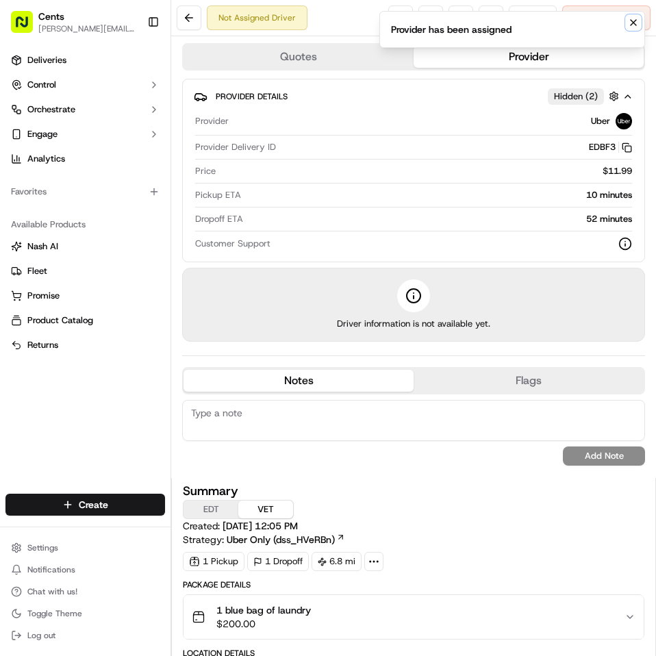
click at [631, 21] on icon "Notifications (F8)" at bounding box center [632, 22] width 11 height 11
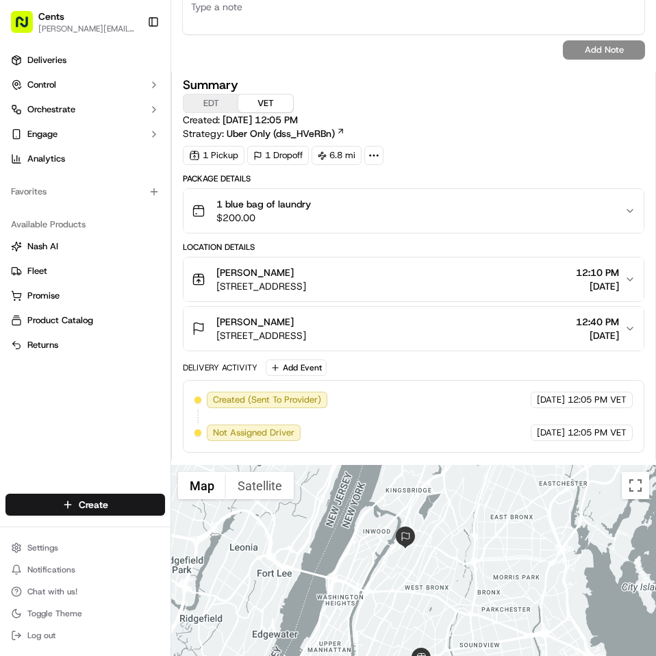
scroll to position [432, 0]
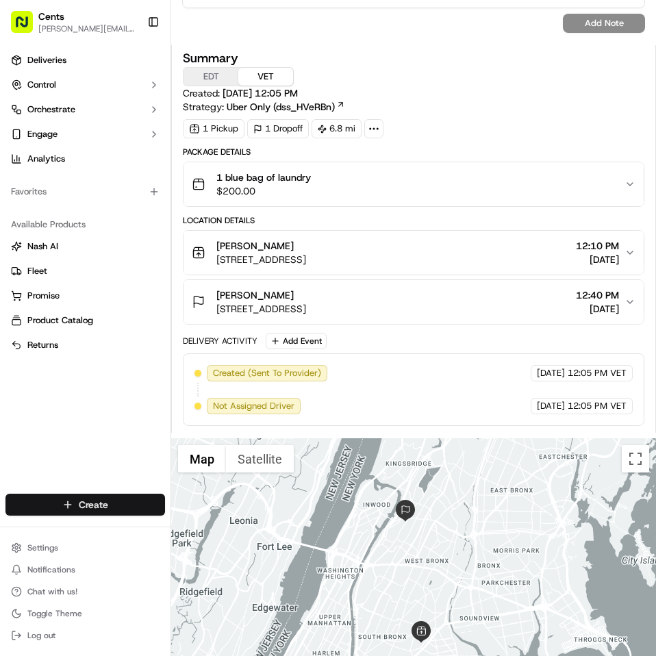
click at [76, 503] on html "Cents eddy.pena@trycents.com Toggle Sidebar Deliveries Control Orchestrate Enga…" at bounding box center [328, 328] width 656 height 656
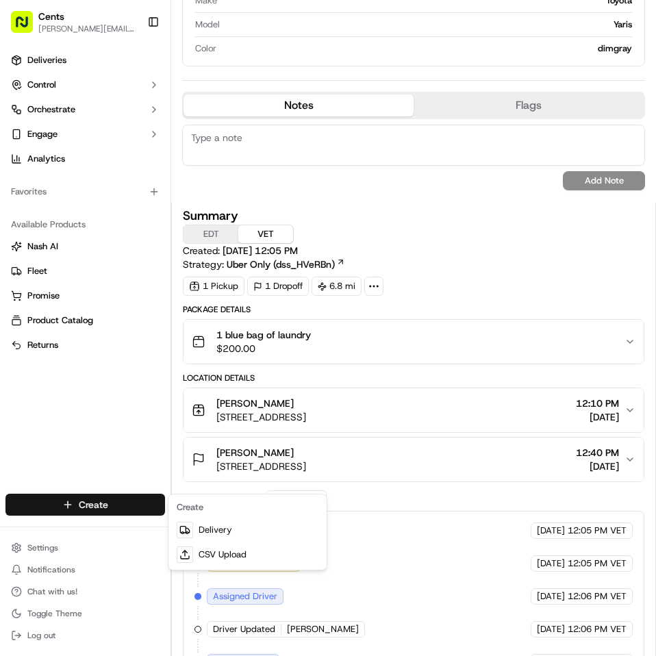
scroll to position [590, 0]
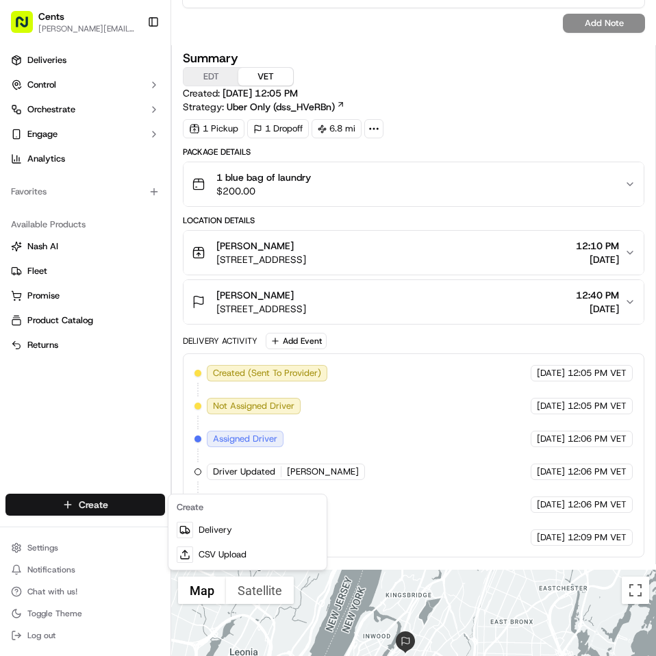
click at [484, 44] on html "Cents eddy.pena@trycents.com Toggle Sidebar Deliveries Control Orchestrate Enga…" at bounding box center [328, 328] width 656 height 656
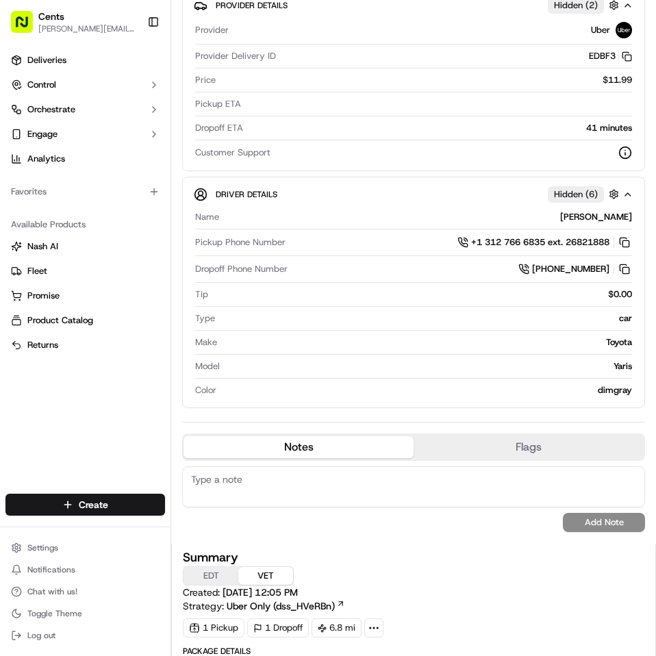
scroll to position [0, 0]
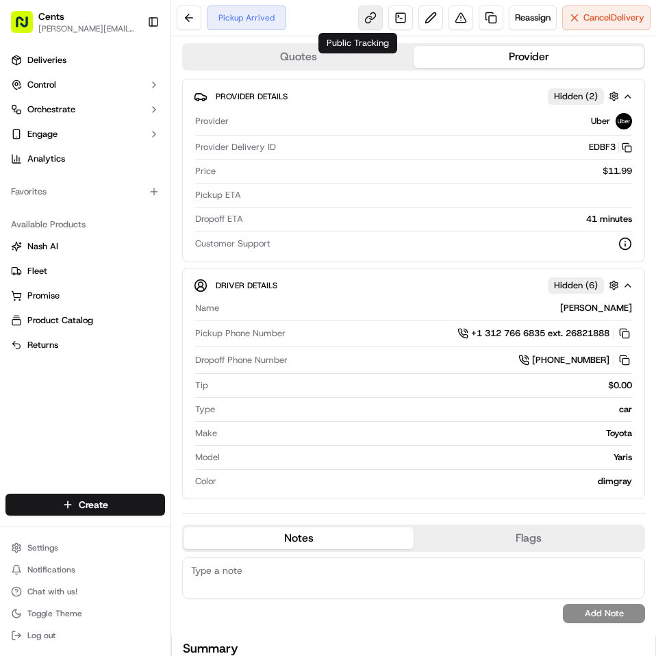
click at [367, 14] on link at bounding box center [370, 17] width 25 height 25
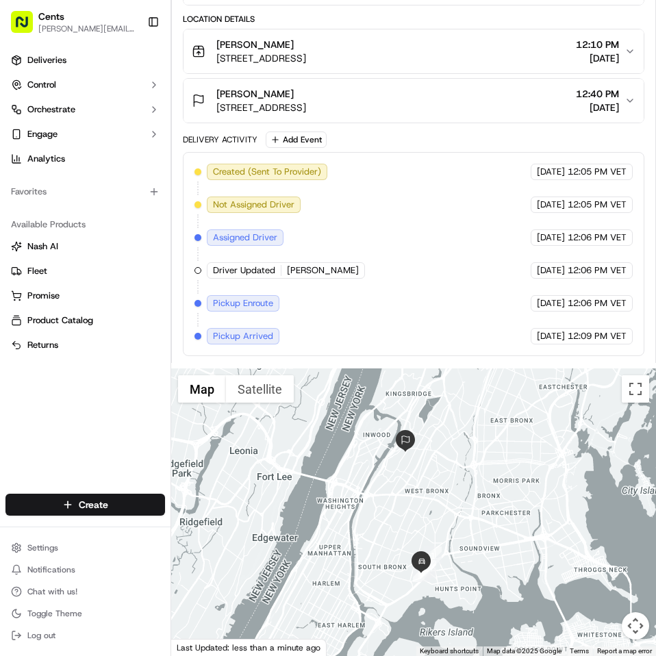
scroll to position [682, 0]
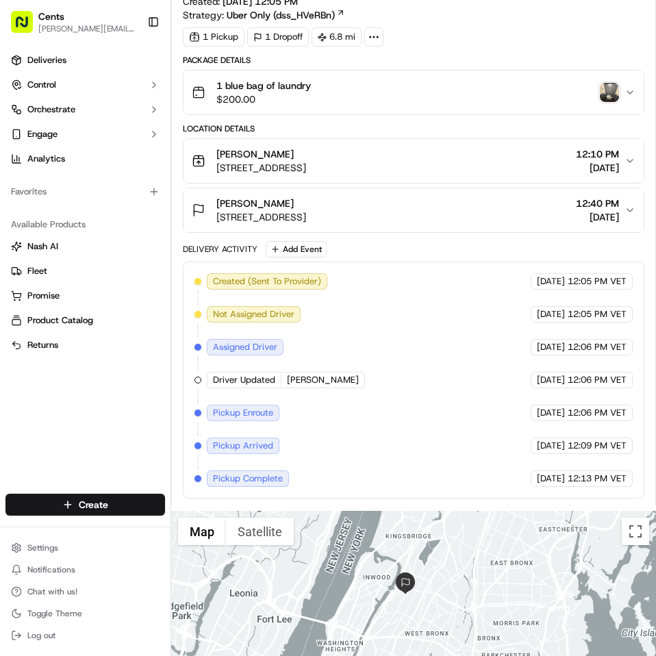
click at [600, 92] on img "button" at bounding box center [608, 92] width 19 height 19
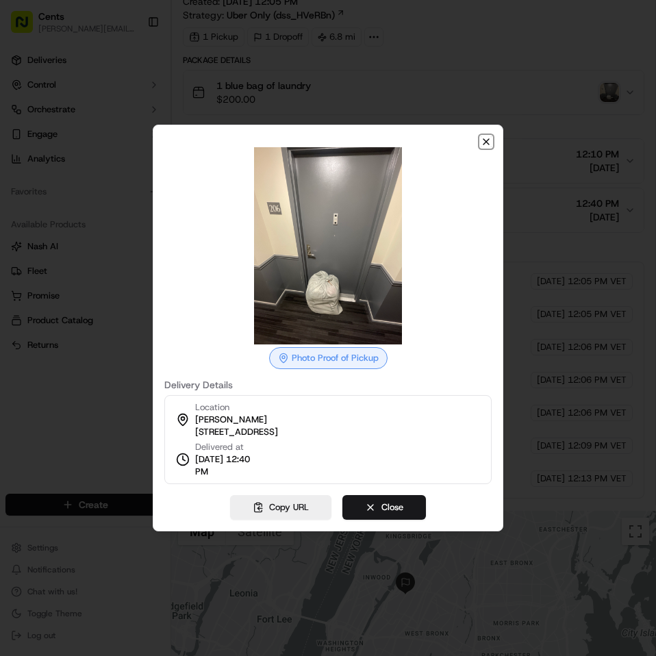
click at [485, 144] on icon "button" at bounding box center [485, 141] width 11 height 11
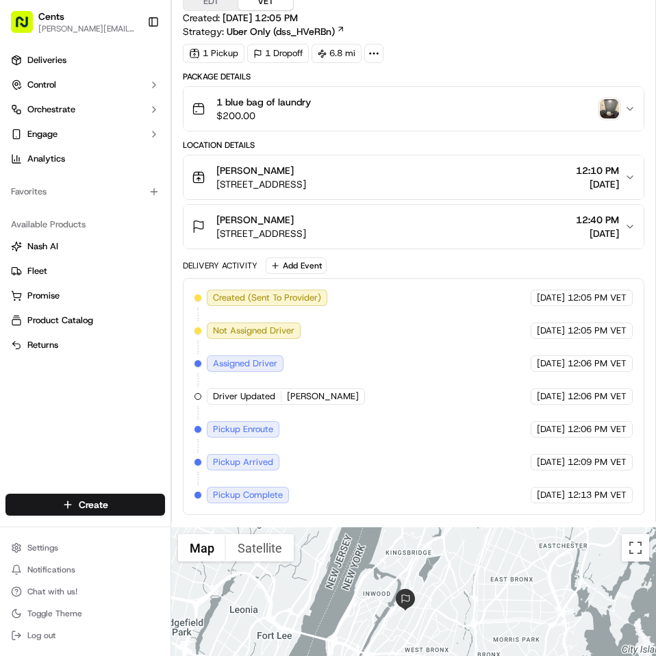
scroll to position [664, 0]
click at [602, 108] on img "button" at bounding box center [608, 109] width 19 height 19
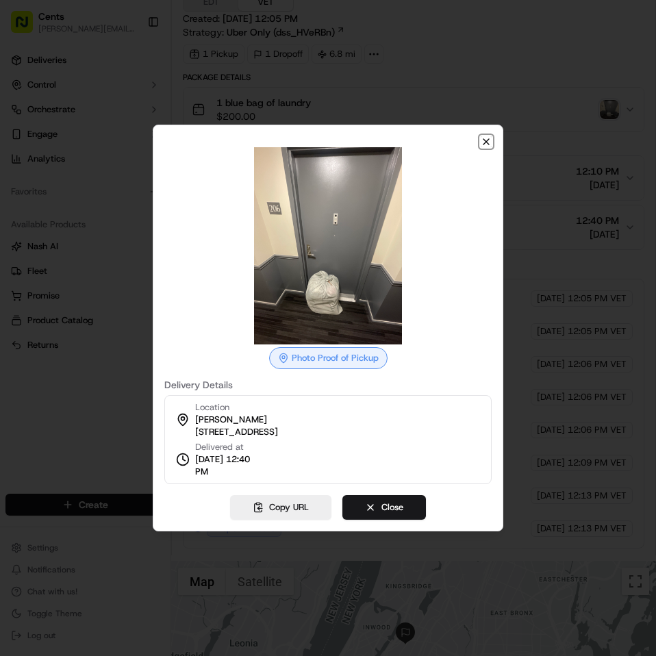
click at [482, 144] on icon "button" at bounding box center [485, 141] width 11 height 11
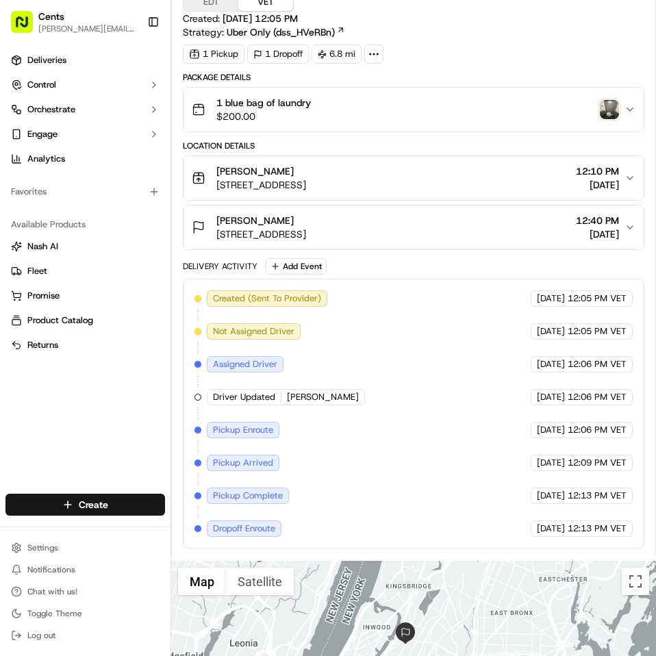
click at [600, 106] on img "button" at bounding box center [608, 109] width 19 height 19
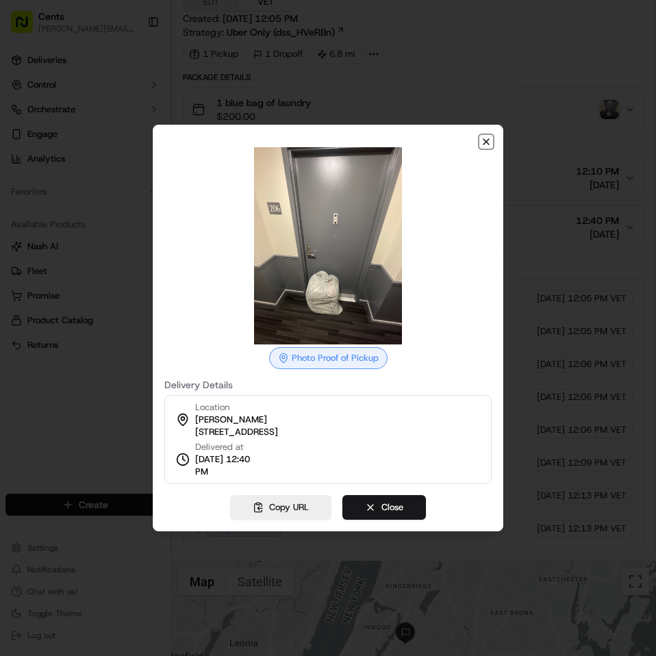
click at [482, 144] on icon "button" at bounding box center [485, 141] width 11 height 11
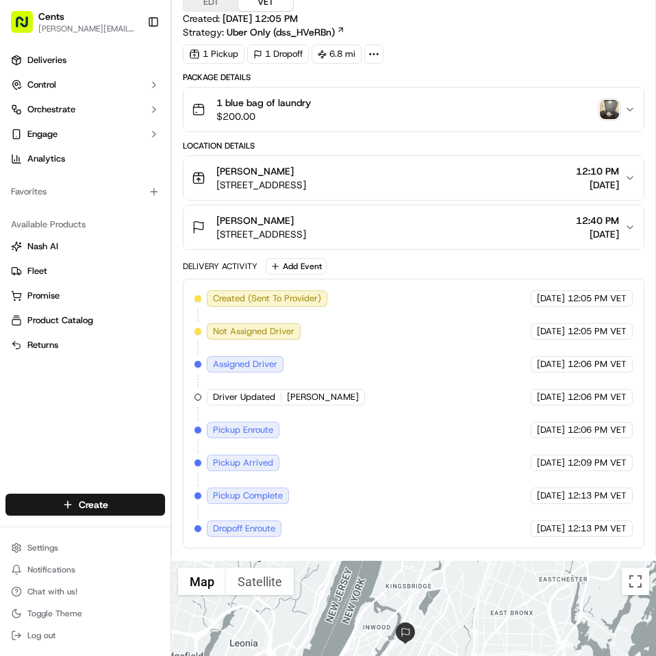
click at [599, 107] on img "button" at bounding box center [608, 109] width 19 height 19
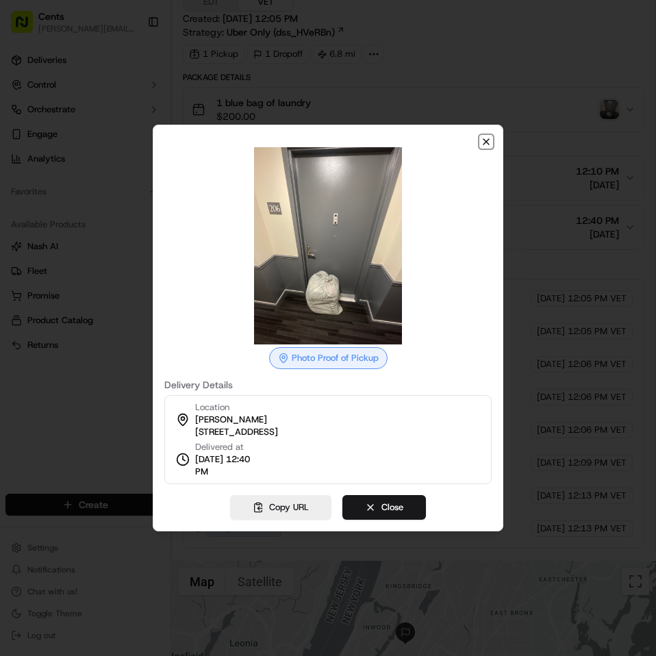
click at [486, 142] on icon "button" at bounding box center [485, 141] width 11 height 11
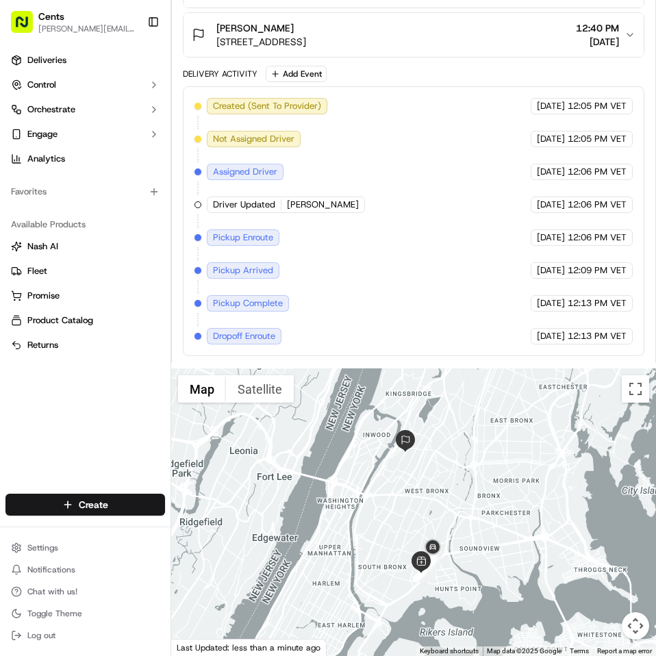
scroll to position [857, 0]
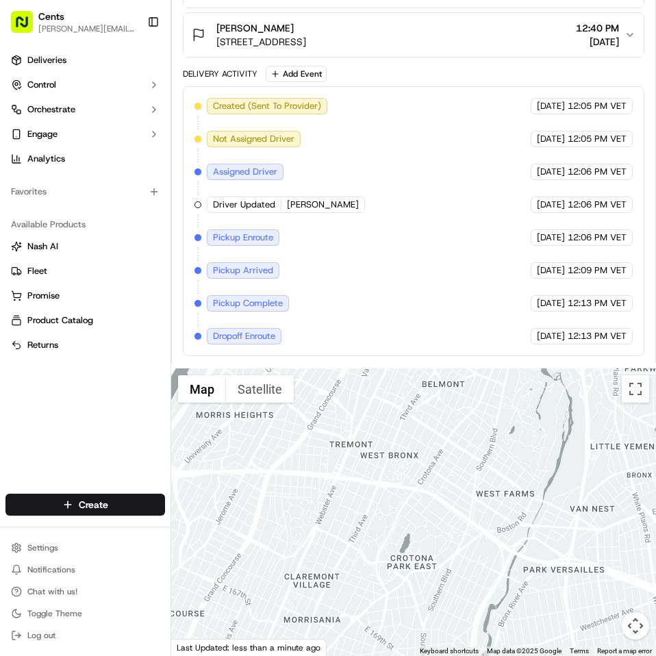
drag, startPoint x: 433, startPoint y: 562, endPoint x: 492, endPoint y: 233, distance: 334.3
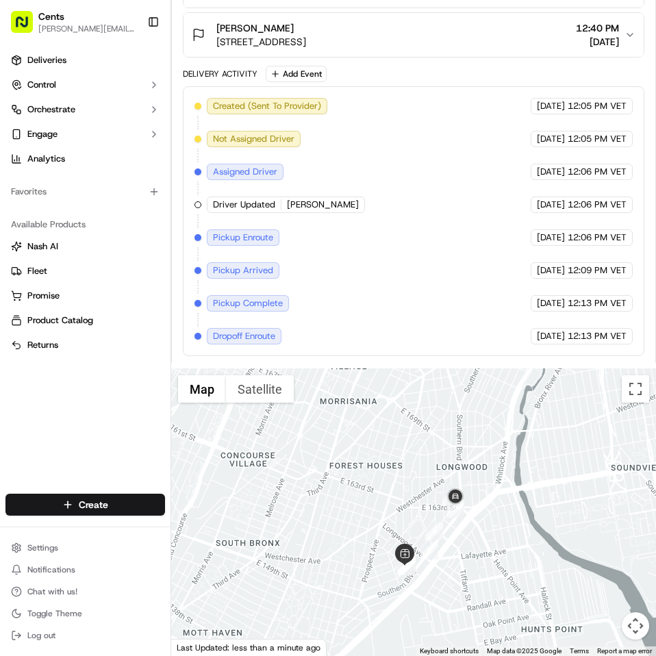
drag, startPoint x: 434, startPoint y: 466, endPoint x: 450, endPoint y: 390, distance: 77.7
click at [450, 390] on div at bounding box center [413, 511] width 484 height 287
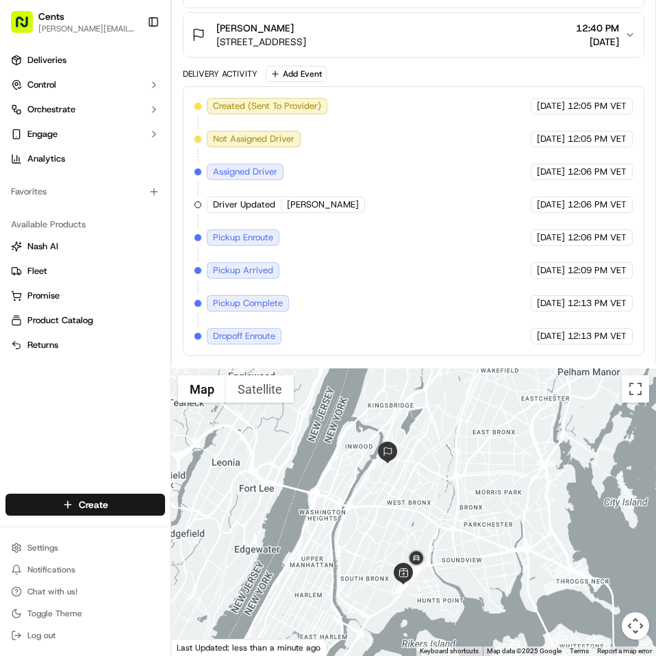
drag, startPoint x: 395, startPoint y: 463, endPoint x: 382, endPoint y: 524, distance: 63.1
click at [382, 524] on div at bounding box center [413, 511] width 484 height 287
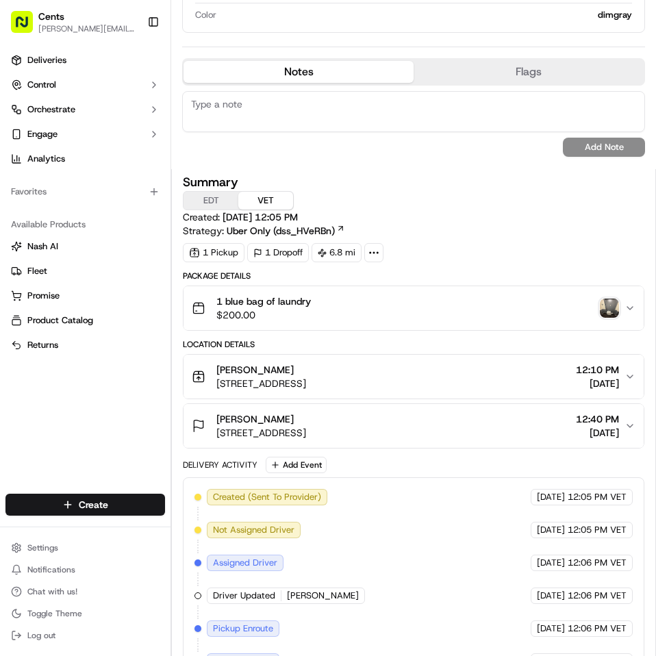
scroll to position [465, 0]
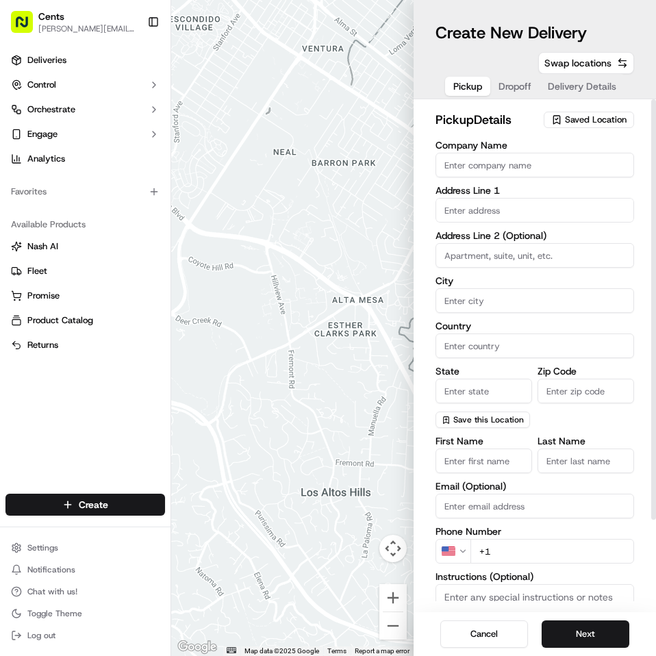
click at [495, 168] on input "Company Name" at bounding box center [534, 165] width 198 height 25
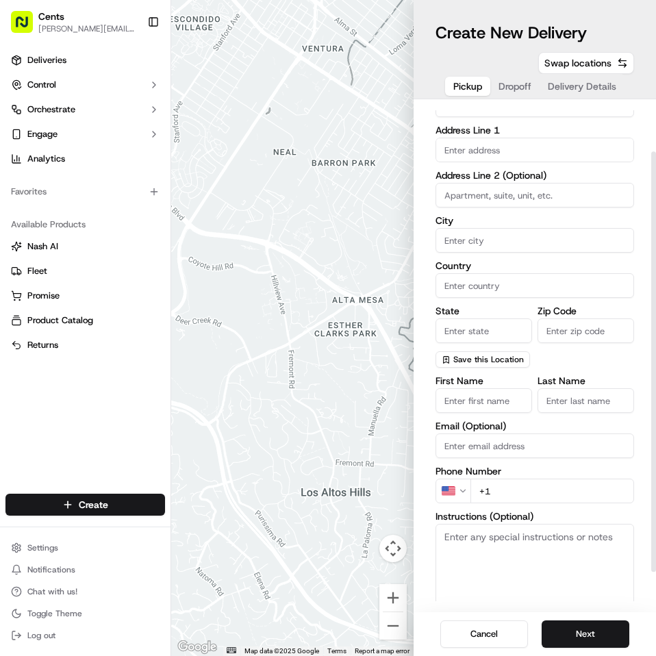
scroll to position [61, 0]
click at [476, 413] on div "First Name Last Name Email (Optional) Phone Number US +1 Instructions (Optional…" at bounding box center [534, 511] width 198 height 272
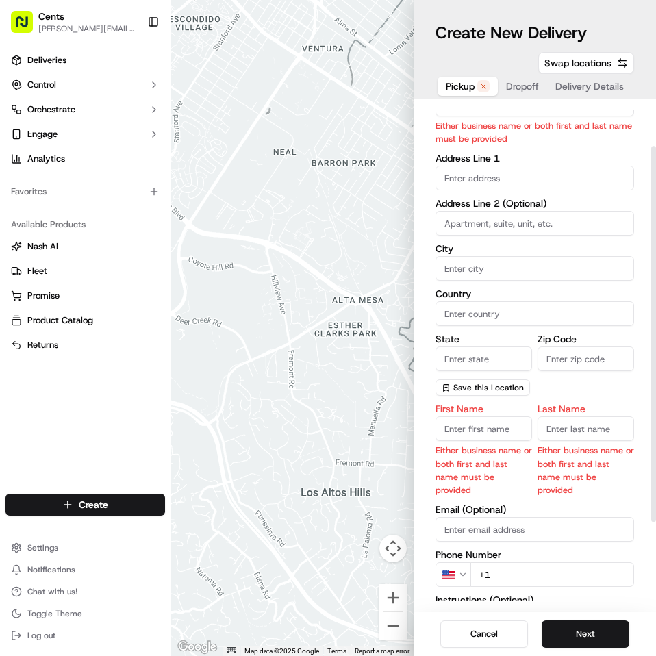
click at [484, 430] on input "First Name" at bounding box center [483, 428] width 96 height 25
type input "Sophie"
click at [564, 428] on div "Last Name Either business name or both first and last name must be provided" at bounding box center [585, 450] width 96 height 92
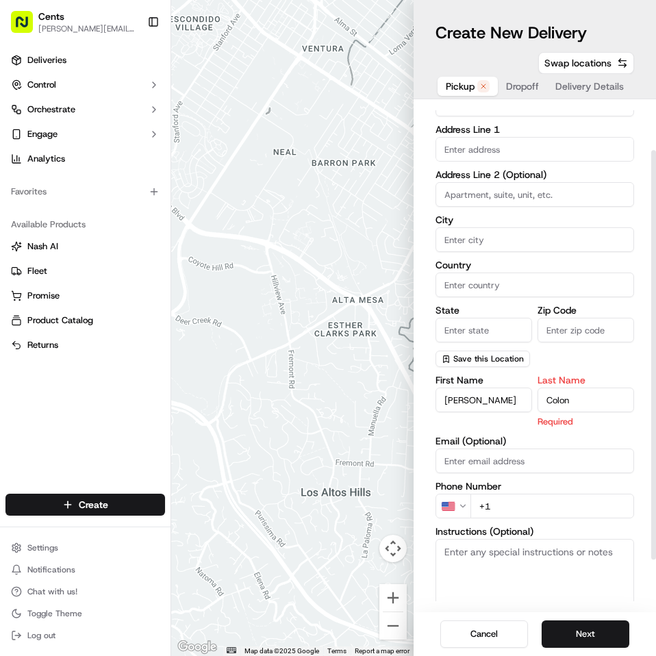
type input "Colon"
click at [516, 508] on div "First Name Sophie Last Name Colon Required Email (Optional) Phone Number US +1 …" at bounding box center [534, 519] width 198 height 289
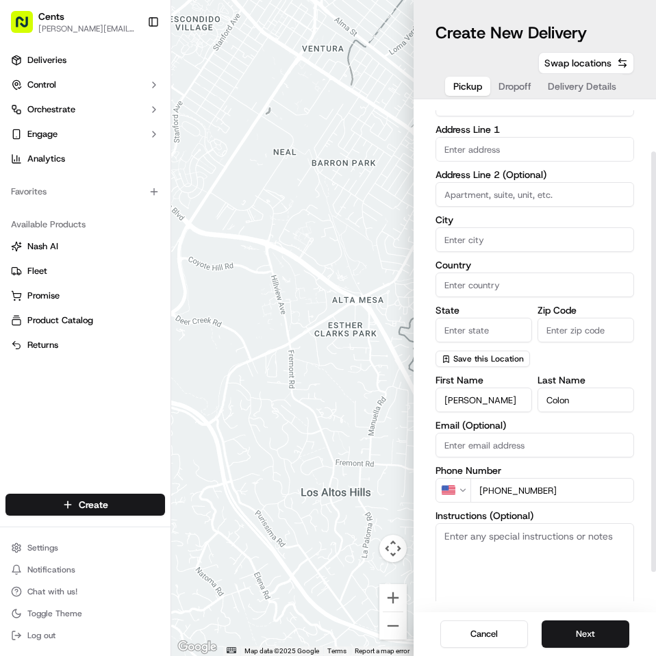
type input "+1 917 916 7728"
click at [553, 548] on textarea "Instructions (Optional)" at bounding box center [534, 574] width 198 height 103
click at [517, 552] on textarea "1" at bounding box center [534, 574] width 198 height 103
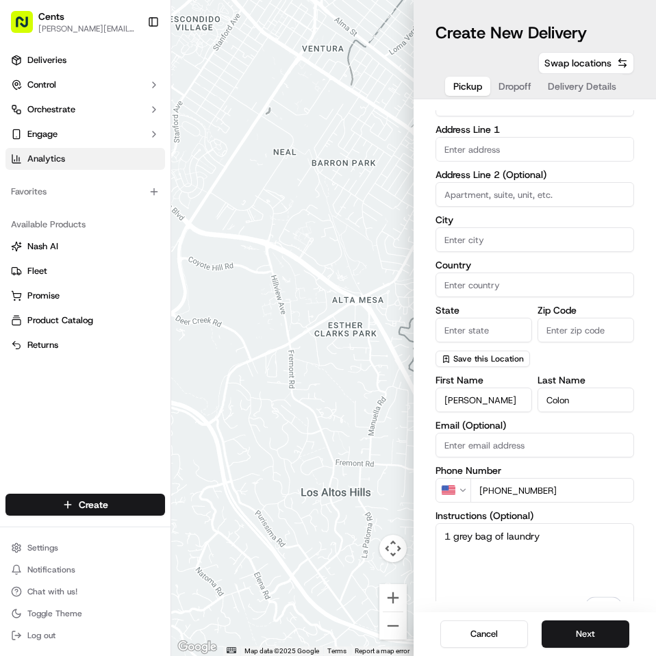
type textarea "1 grey bag of laundry"
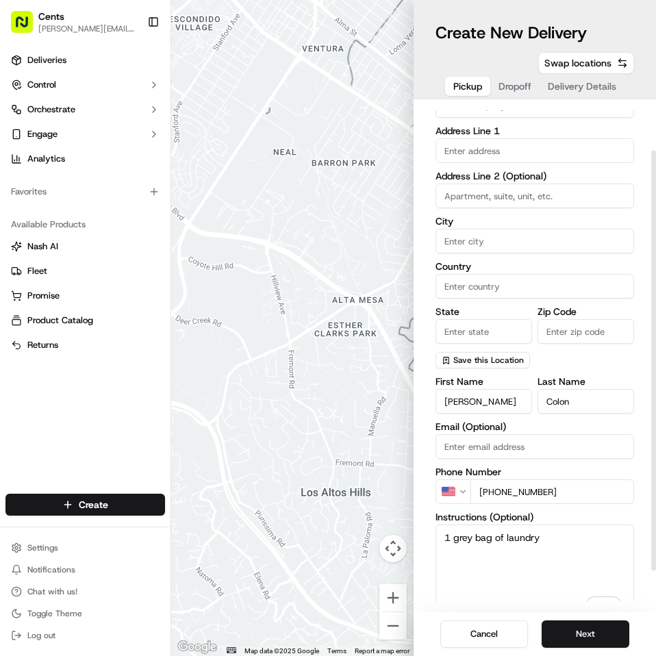
scroll to position [60, 0]
click at [495, 148] on input "text" at bounding box center [534, 150] width 198 height 25
paste input "2305 University Avenue, Apt.2D, The Bronx, NY 10468, US"
click at [508, 183] on div "2305 University Avenue apt 2d, The Bronx, NY, 10468, USA" at bounding box center [535, 179] width 192 height 21
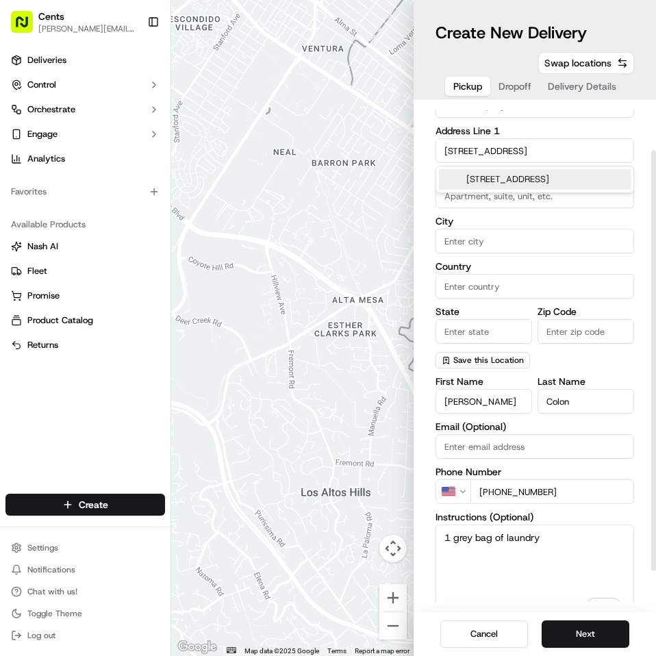
type input "2305 University Ave #2d, Bronx, NY 10468, USA"
type input "2d"
type input "The Bronx"
type input "United States"
type input "NY"
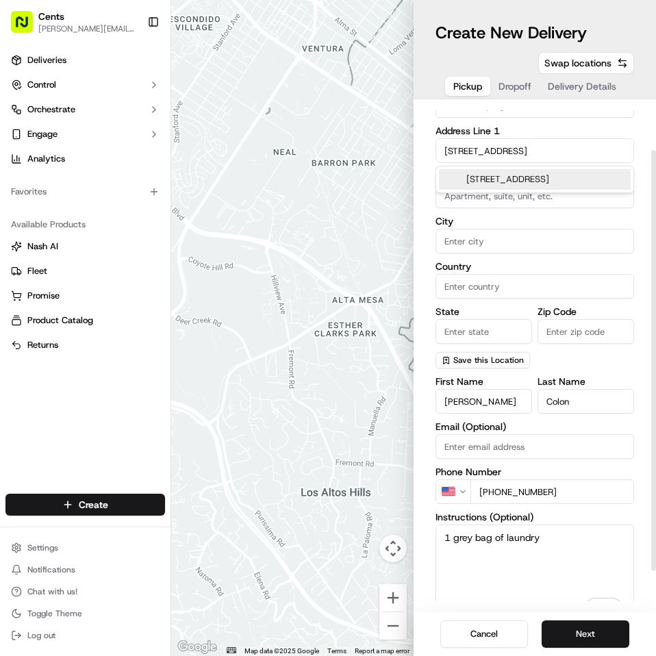
type input "10468"
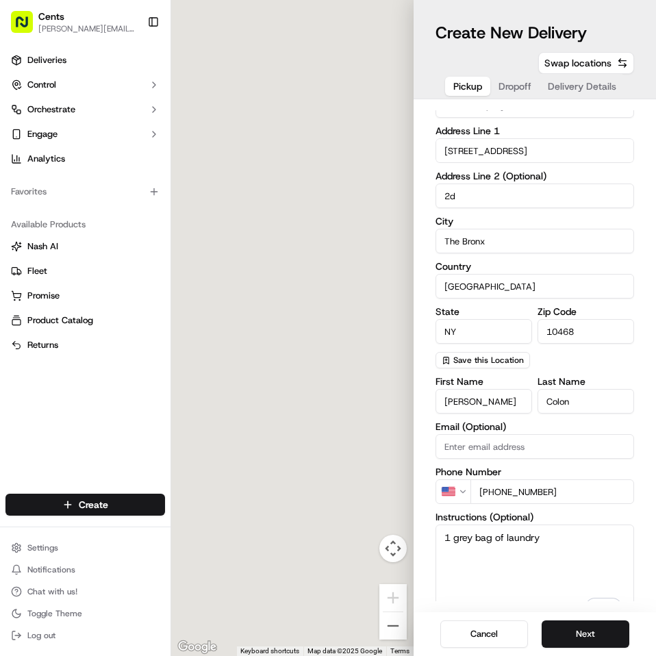
type input "2305 University Avenue"
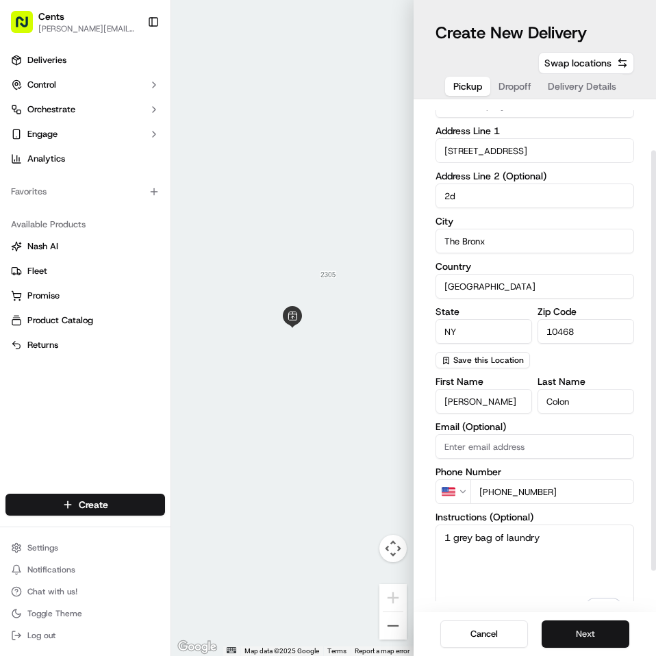
click at [574, 639] on button "Next" at bounding box center [585, 633] width 88 height 27
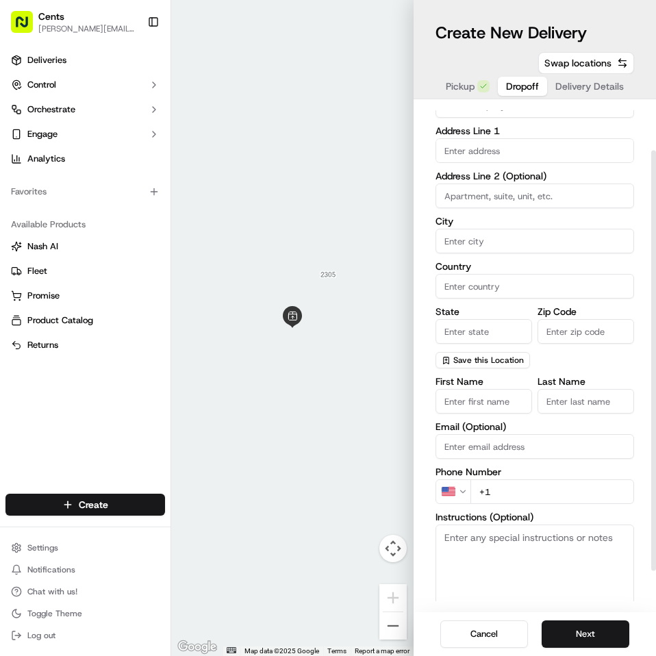
click at [486, 402] on input "First Name" at bounding box center [483, 401] width 96 height 25
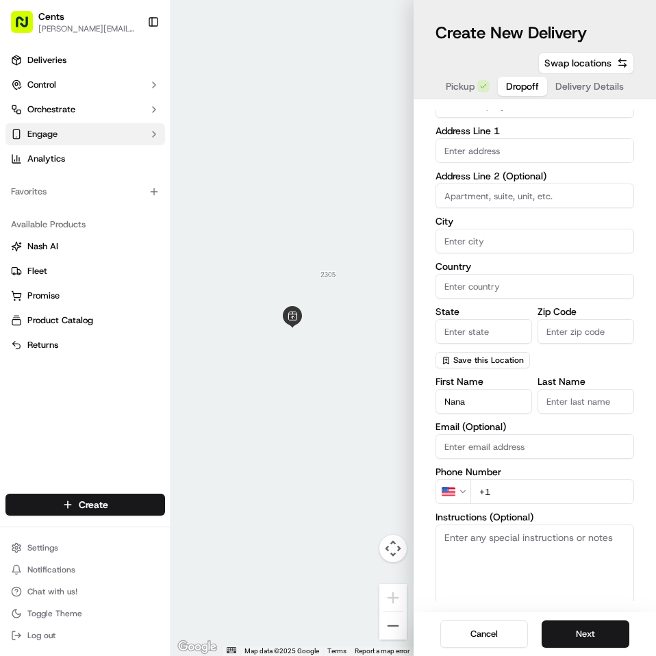
type input "Nana"
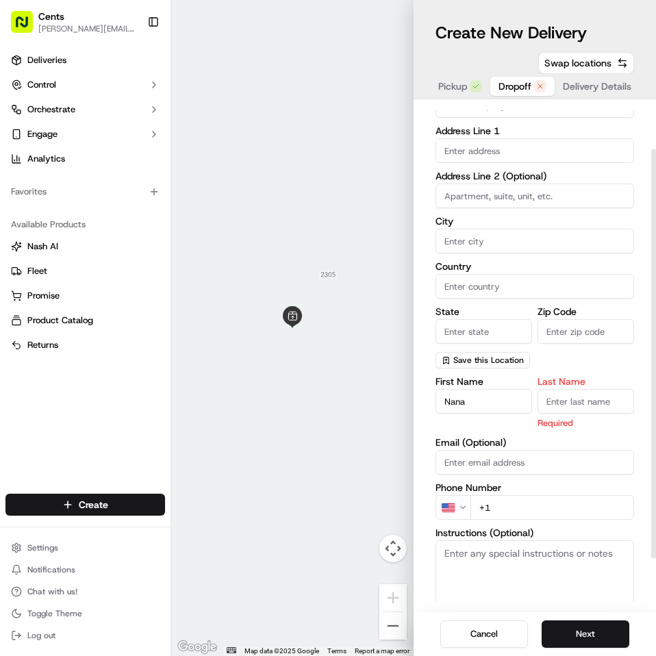
click at [556, 329] on input "Zip Code" at bounding box center [585, 331] width 96 height 25
click at [550, 398] on input "Last Name" at bounding box center [585, 401] width 96 height 25
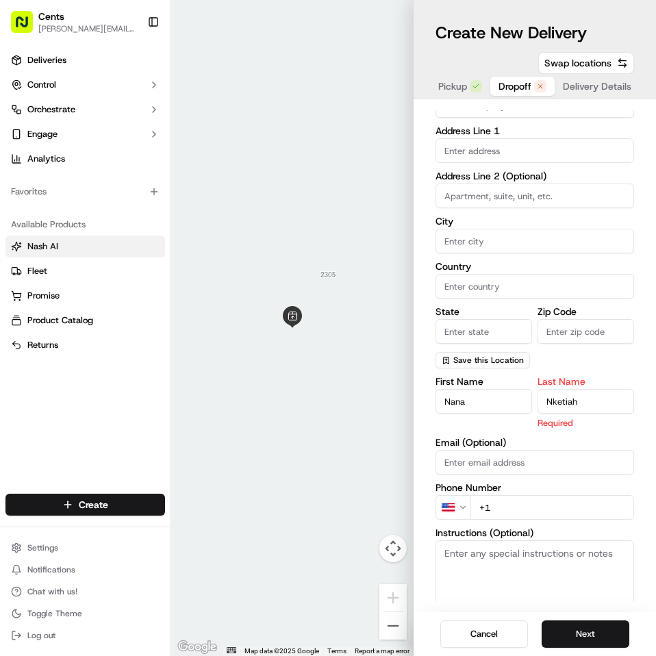
type input "Nketiah"
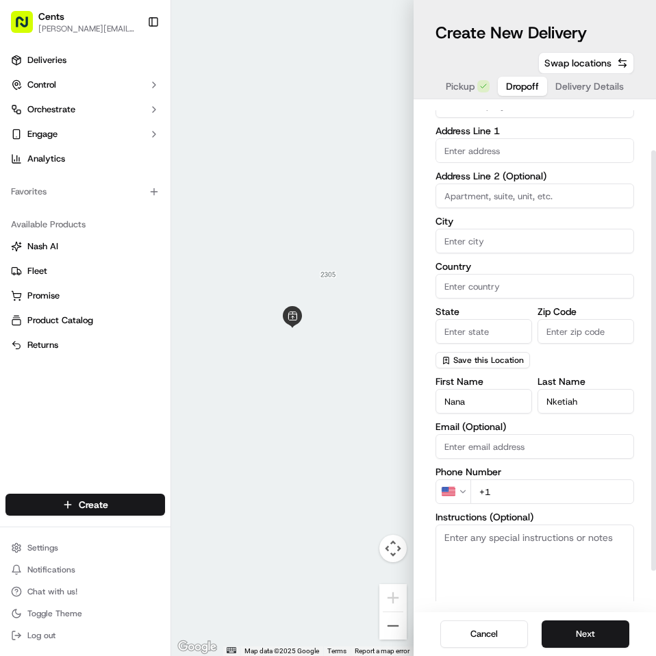
click at [454, 149] on input "text" at bounding box center [534, 150] width 198 height 25
paste input "745 Fox Street, Apt 206, The Bronx, NY 10455, US"
click at [497, 184] on div "745 Fox Street apt 206, The Bronx, NY 10455, USA" at bounding box center [535, 179] width 192 height 21
type input "745 Fox St #206, Bronx, NY 10455, USA"
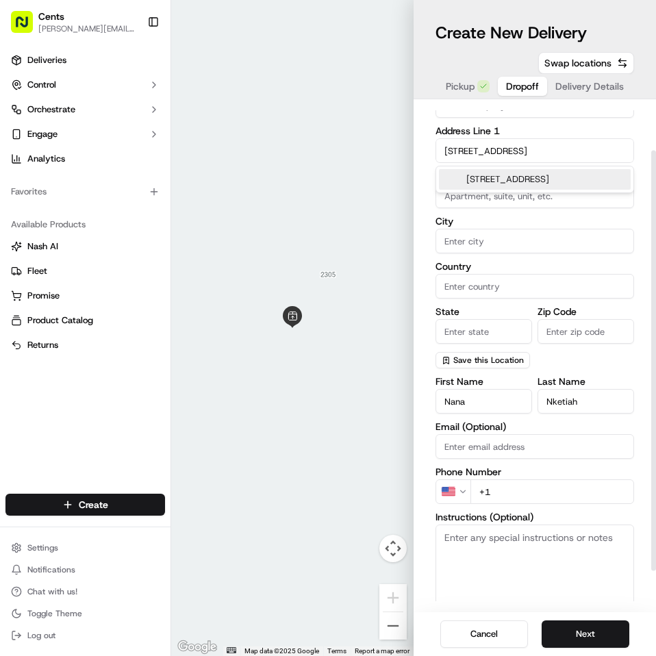
type input "206"
type input "The Bronx"
type input "United States"
type input "NY"
type input "10455"
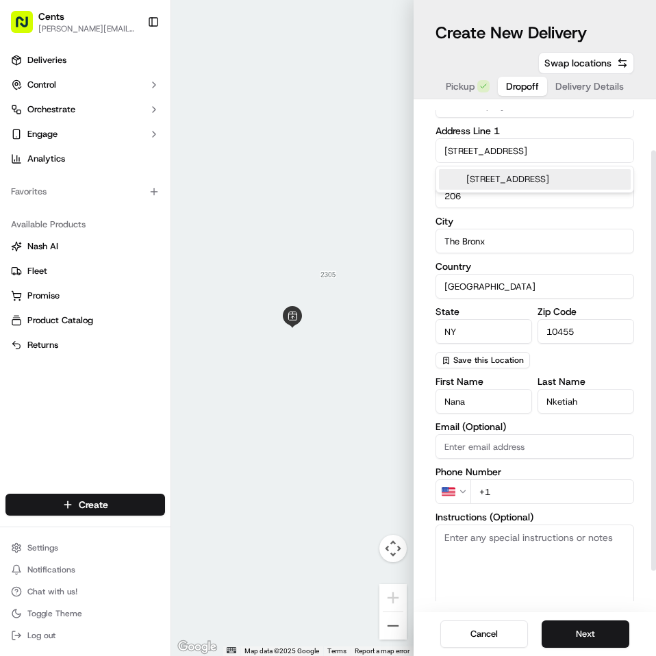
type input "745 Fox Street"
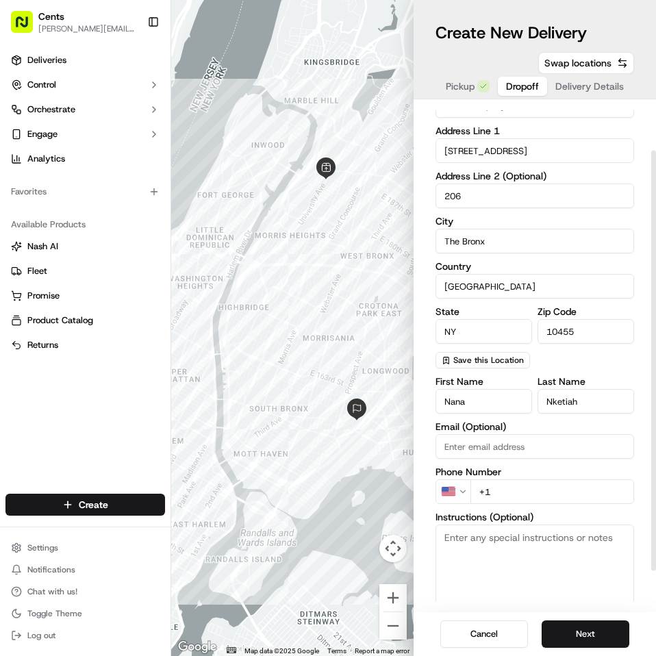
click at [527, 493] on input "+1" at bounding box center [552, 491] width 164 height 25
type input "+1 646 229 5443"
click at [529, 544] on textarea "Instructions (Optional)" at bounding box center [534, 575] width 198 height 103
click at [532, 584] on textarea "Instructions (Optional)" at bounding box center [534, 575] width 198 height 103
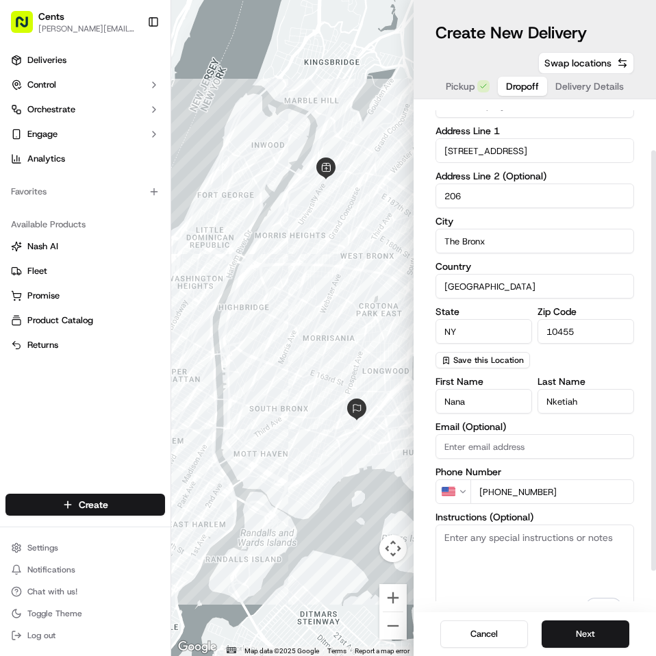
paste textarea "Don’t ring my bell leave it at the door"
type textarea "Don’t ring my bell leave it at the door"
click at [605, 637] on button "Next" at bounding box center [585, 633] width 88 height 27
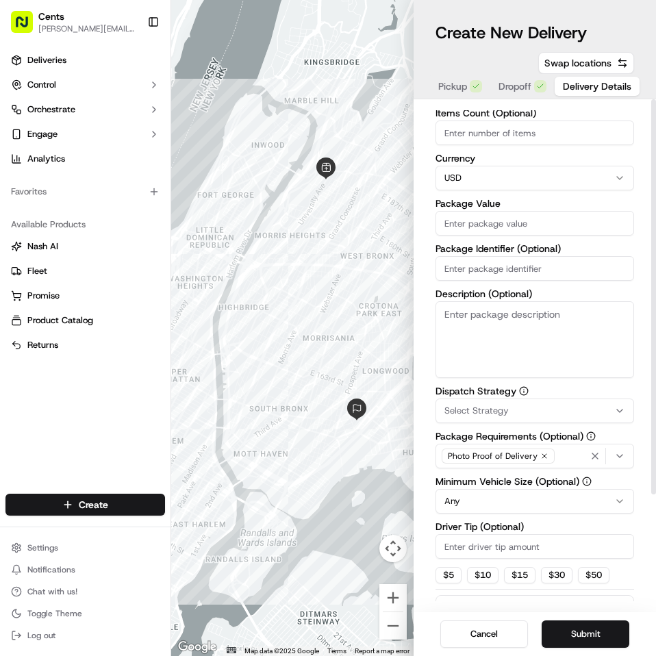
scroll to position [0, 0]
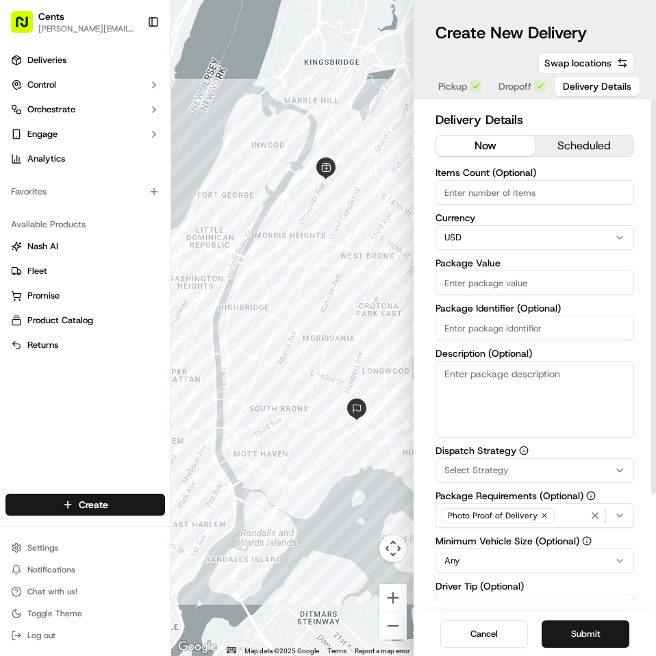
click at [507, 192] on input "Items Count (Optional)" at bounding box center [534, 192] width 198 height 25
type input "1"
click at [506, 285] on input "Package Value" at bounding box center [534, 282] width 198 height 25
type input "200"
click at [510, 398] on textarea "Description (Optional)" at bounding box center [534, 399] width 198 height 77
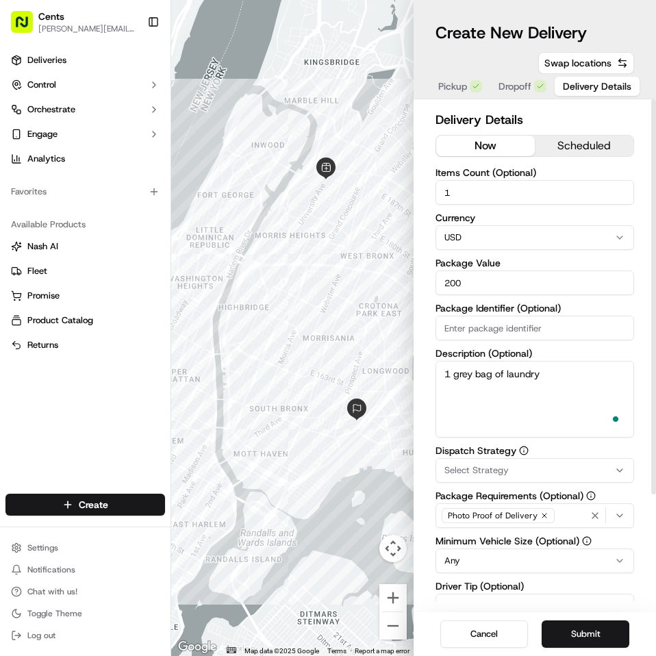
type textarea "1 grey bag of laundry"
click at [502, 468] on span "Select Strategy" at bounding box center [476, 470] width 64 height 12
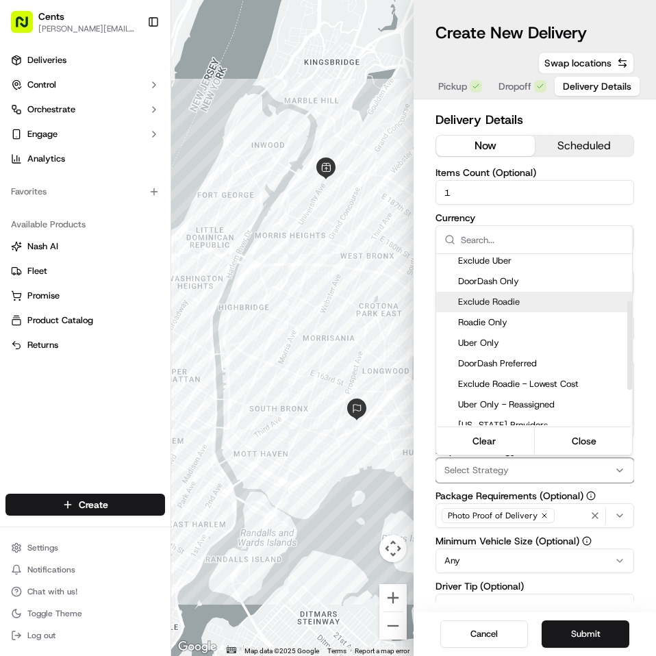
scroll to position [96, 0]
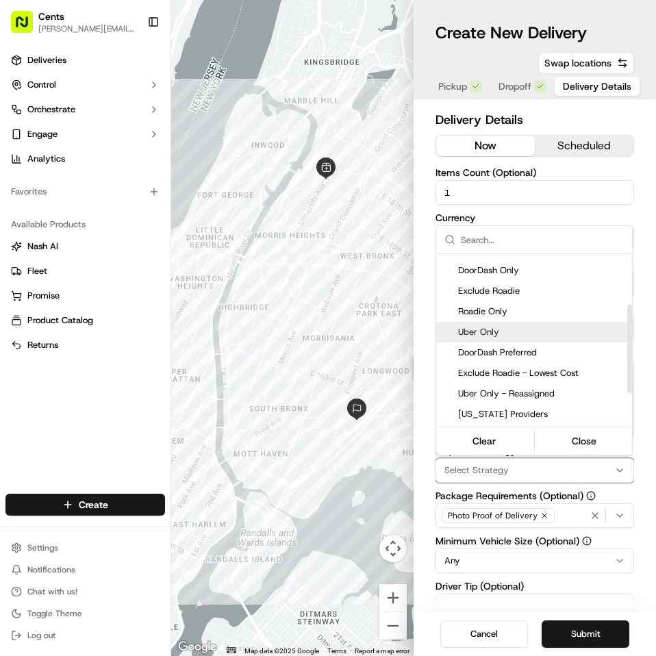
click at [502, 335] on span "Uber Only" at bounding box center [542, 332] width 168 height 12
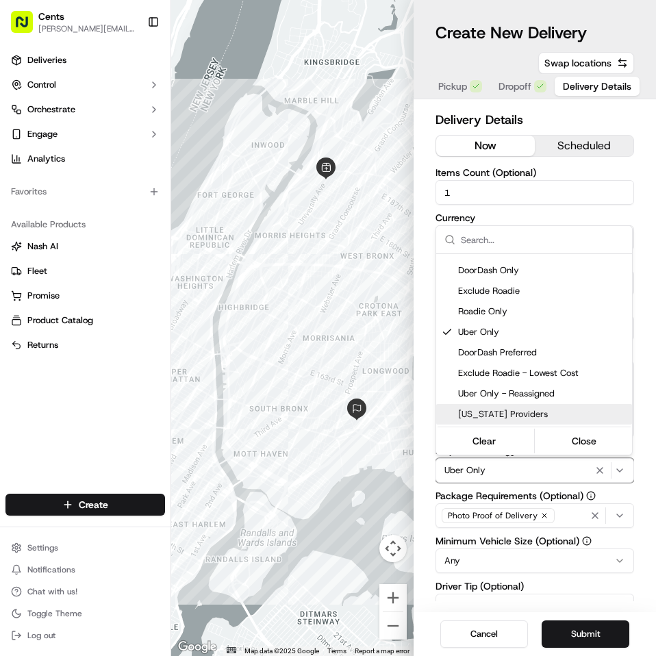
click at [627, 558] on html "Cents eddy.pena@trycents.com Toggle Sidebar Deliveries Control Orchestrate Enga…" at bounding box center [328, 328] width 656 height 656
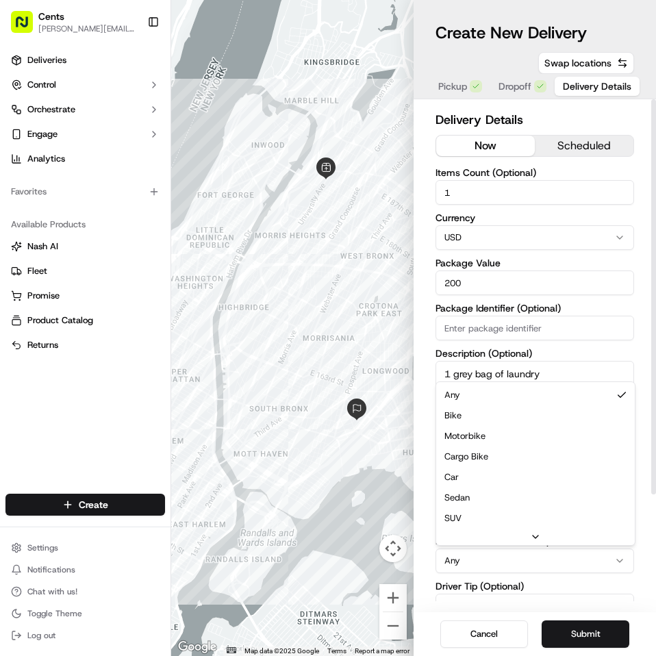
click at [627, 558] on html "Cents eddy.pena@trycents.com Toggle Sidebar Deliveries Control Orchestrate Enga…" at bounding box center [328, 328] width 656 height 656
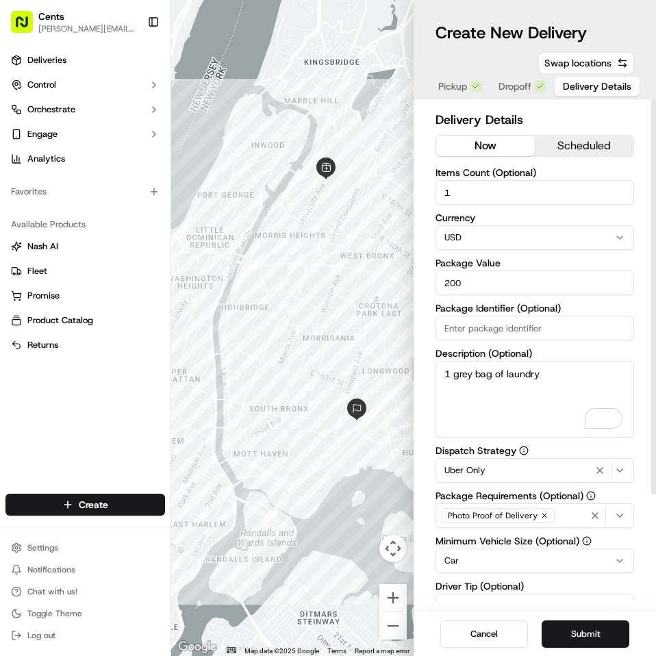
click at [618, 512] on icon "button" at bounding box center [619, 515] width 11 height 11
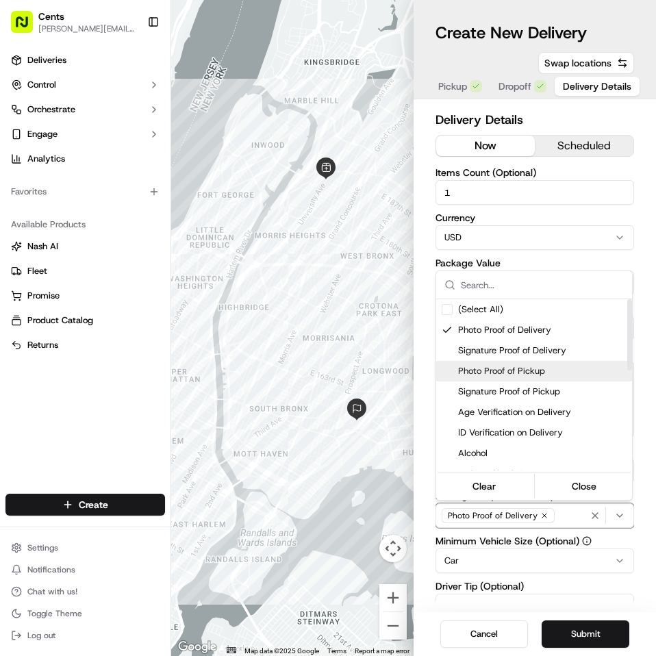
click at [541, 374] on span "Photo Proof of Pickup" at bounding box center [542, 371] width 168 height 12
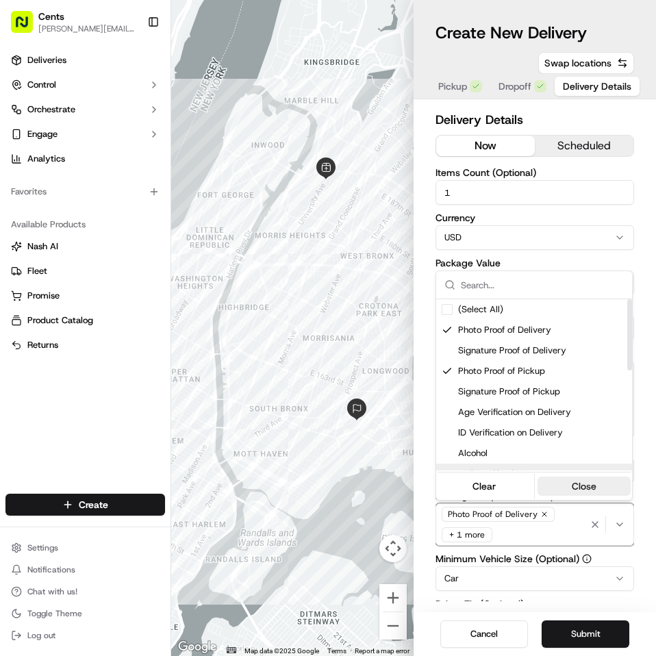
click at [572, 480] on button "Close" at bounding box center [584, 485] width 94 height 19
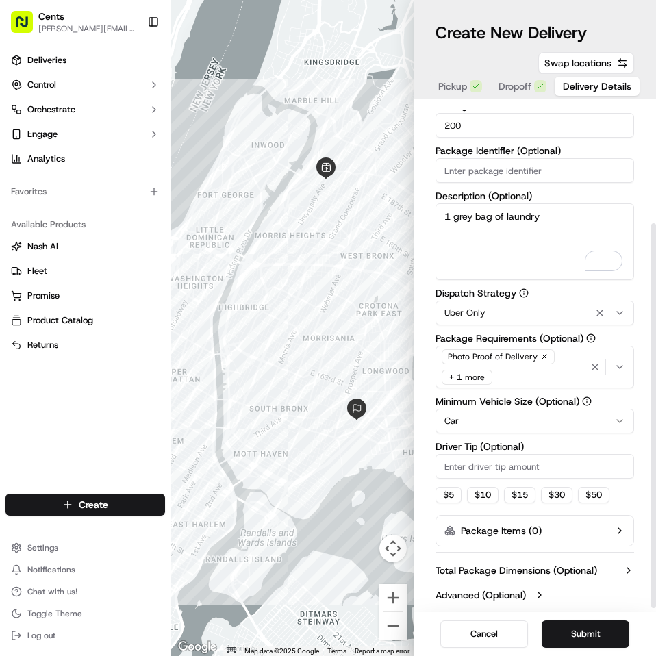
scroll to position [0, 0]
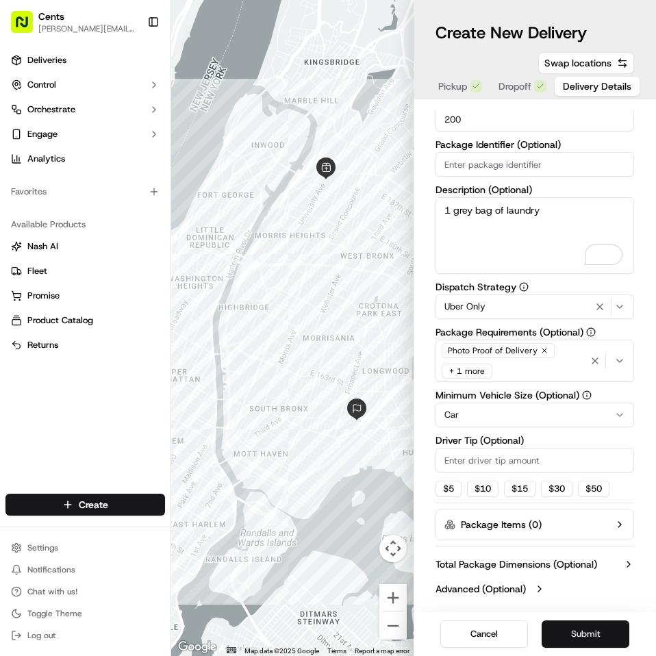
click at [582, 627] on button "Submit" at bounding box center [585, 633] width 88 height 27
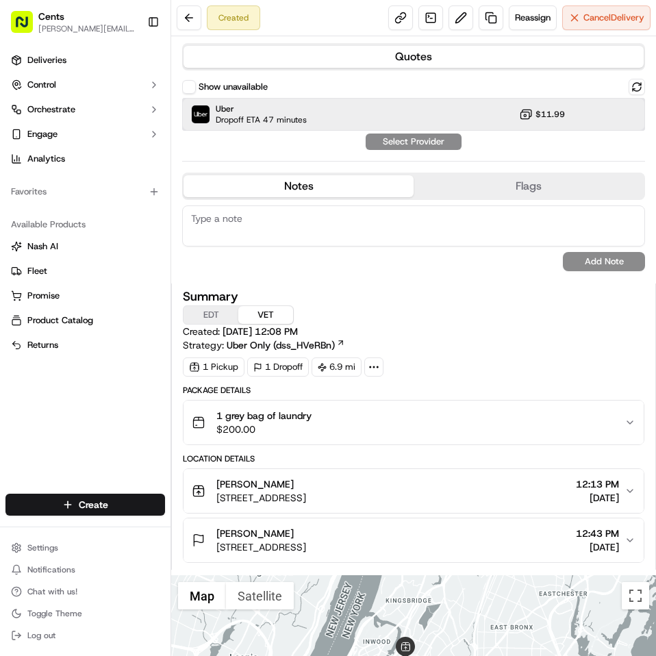
click at [295, 114] on span "Uber" at bounding box center [261, 108] width 91 height 11
click at [385, 149] on button "Assign Provider" at bounding box center [413, 141] width 97 height 16
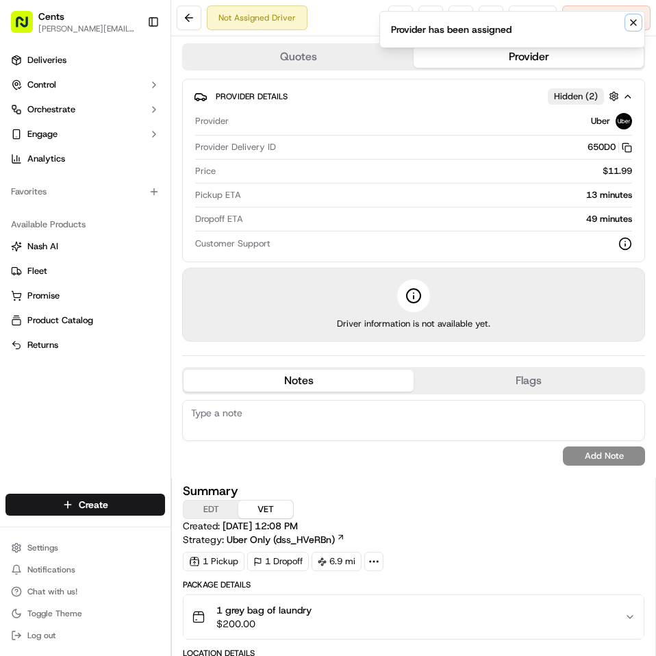
click at [628, 24] on icon "Notifications (F8)" at bounding box center [632, 22] width 11 height 11
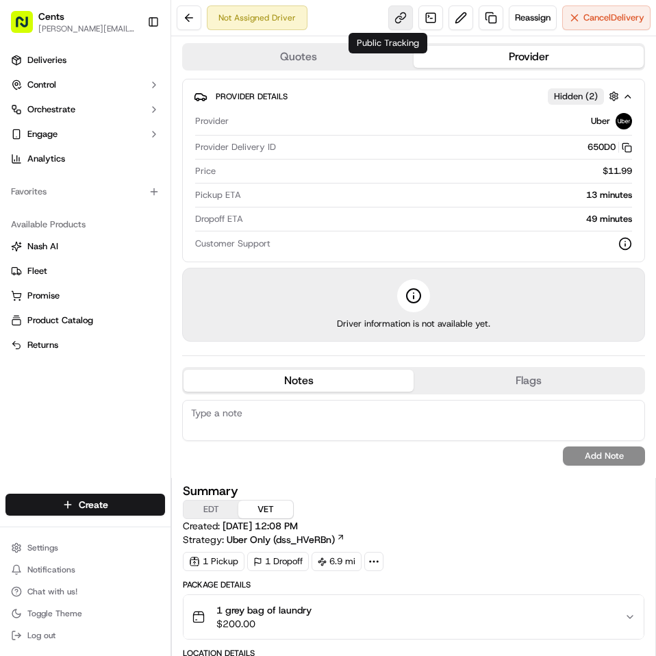
click at [388, 18] on link at bounding box center [400, 17] width 25 height 25
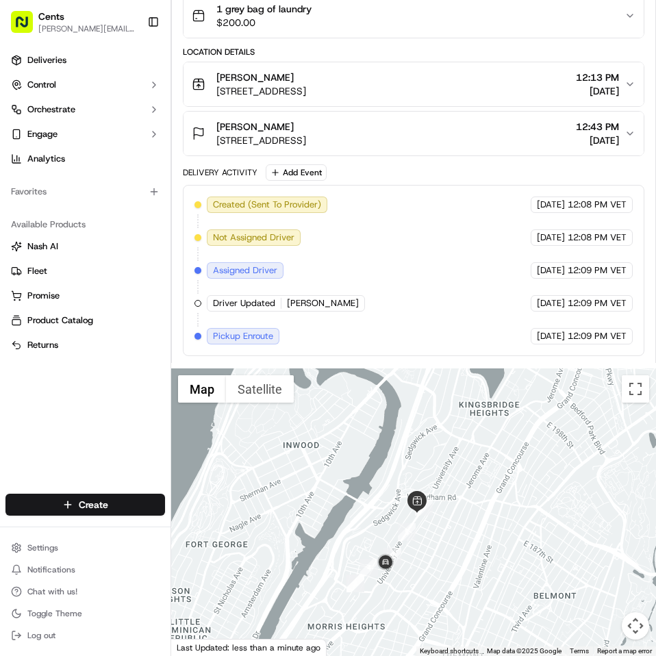
scroll to position [781, 0]
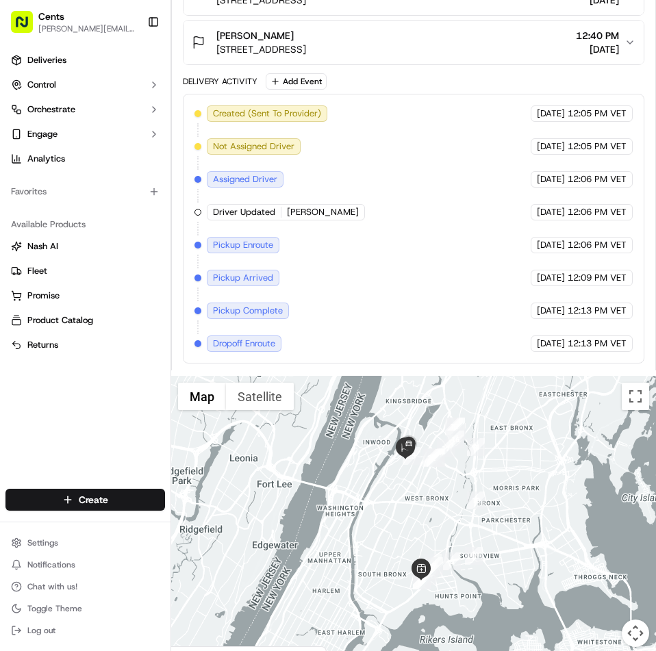
scroll to position [861, 0]
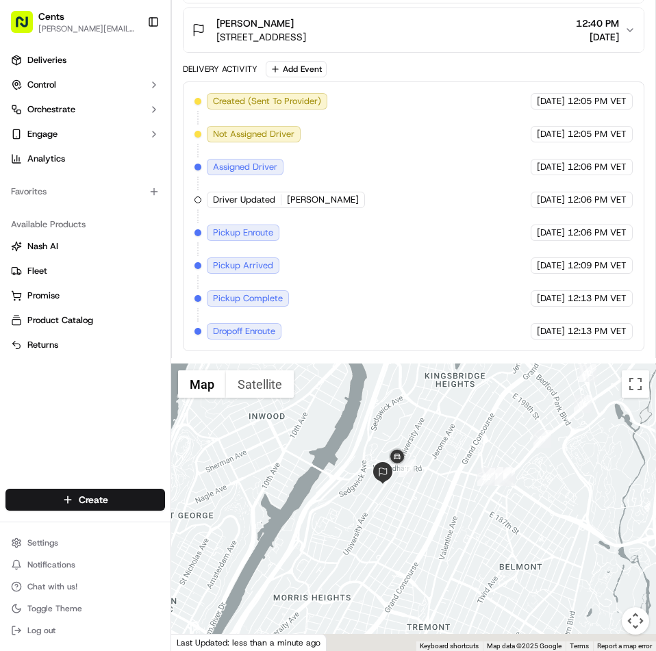
drag, startPoint x: 406, startPoint y: 551, endPoint x: 419, endPoint y: 393, distance: 157.9
click at [419, 393] on div at bounding box center [413, 506] width 484 height 287
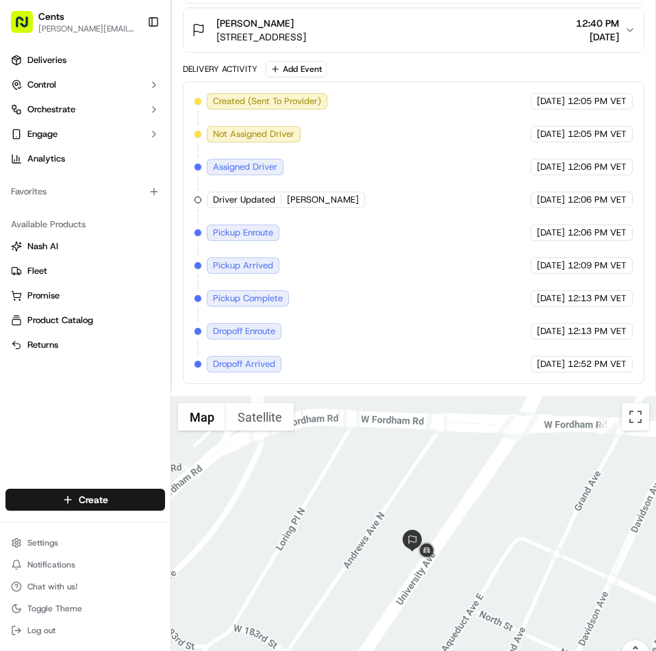
drag, startPoint x: 269, startPoint y: 538, endPoint x: 270, endPoint y: 439, distance: 99.2
click at [270, 439] on div at bounding box center [413, 539] width 484 height 287
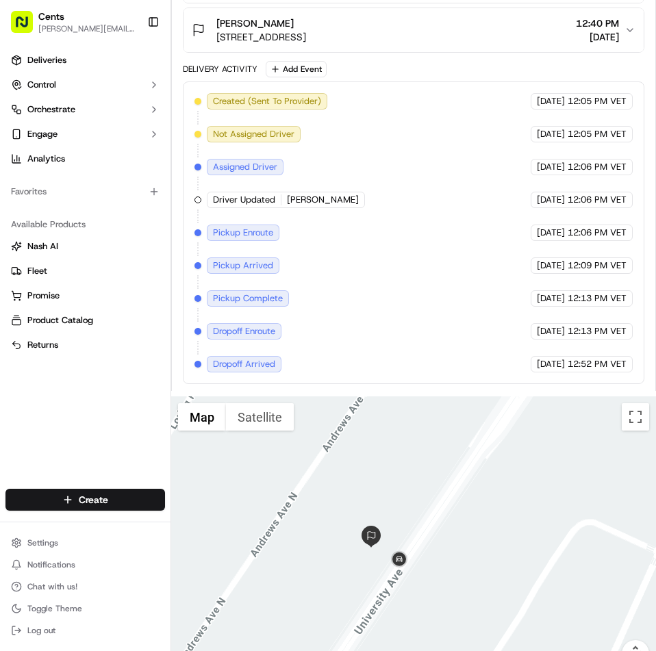
drag, startPoint x: 363, startPoint y: 456, endPoint x: 383, endPoint y: 656, distance: 200.8
click at [383, 650] on html "Cents [EMAIL_ADDRESS][PERSON_NAME][DOMAIN_NAME] Toggle Sidebar Deliveries Contr…" at bounding box center [328, 325] width 656 height 651
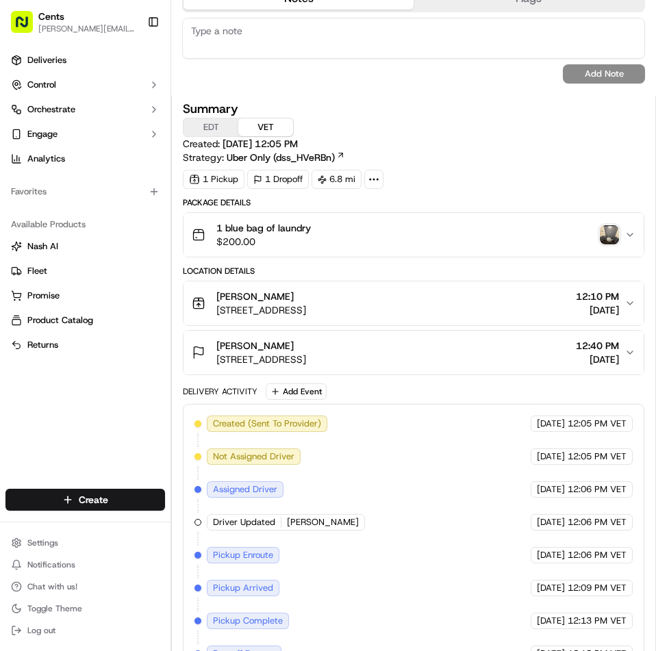
scroll to position [452, 0]
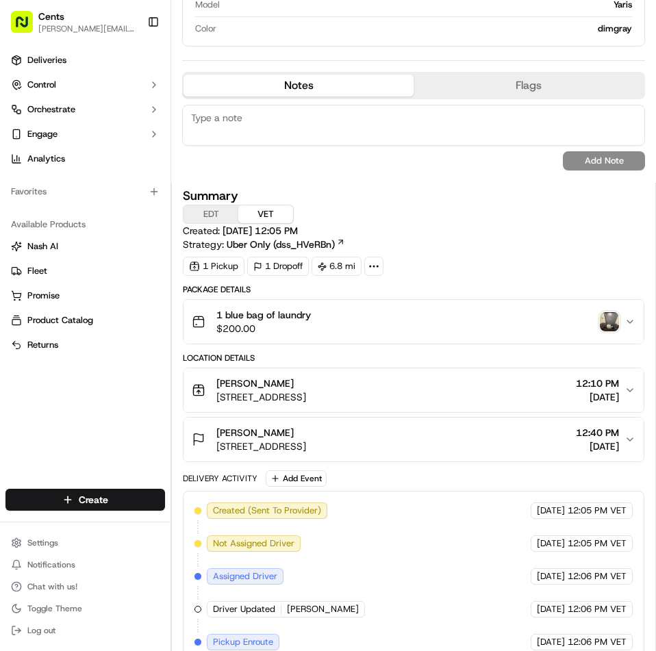
click at [599, 319] on img "button" at bounding box center [608, 321] width 19 height 19
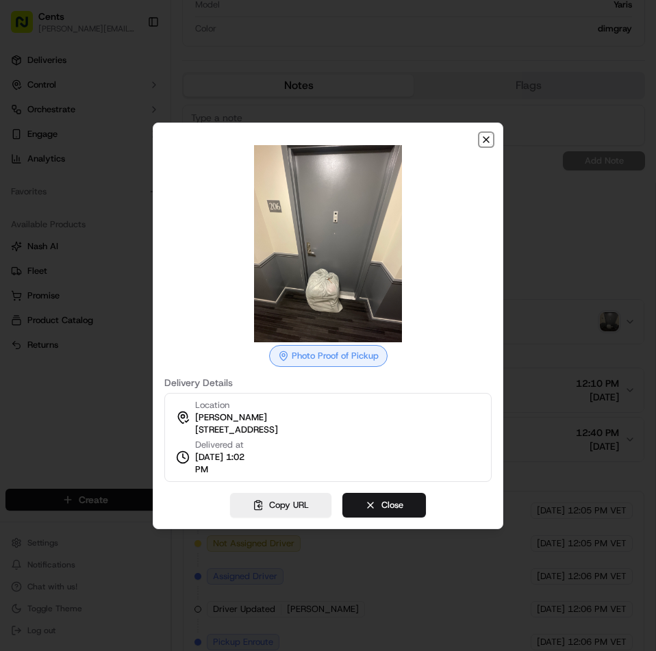
click at [480, 141] on icon "button" at bounding box center [485, 139] width 11 height 11
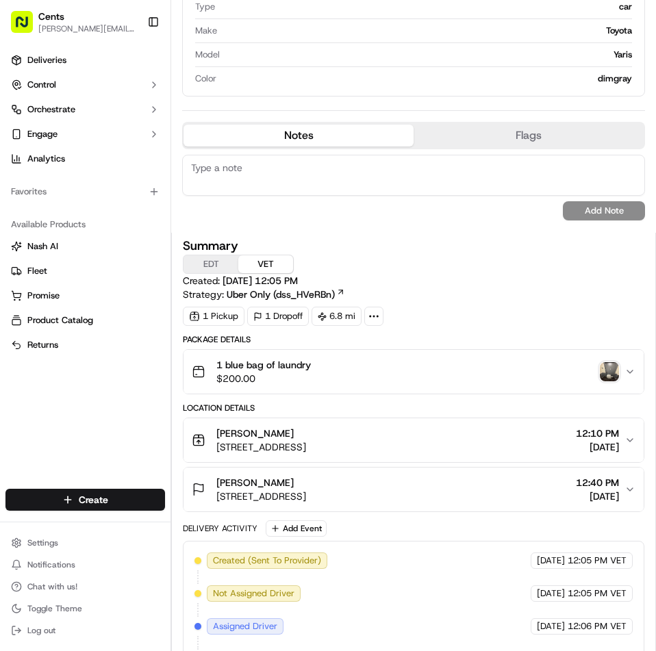
scroll to position [402, 0]
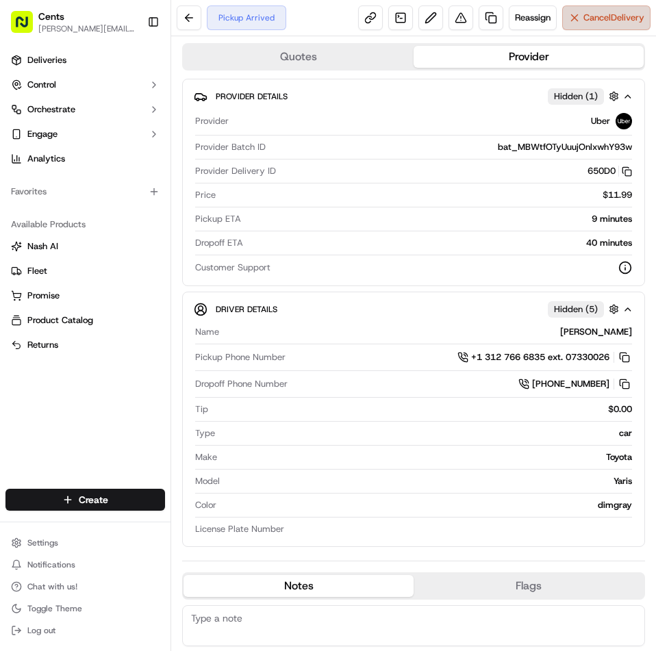
click at [573, 24] on button "Cancel Delivery" at bounding box center [606, 17] width 88 height 25
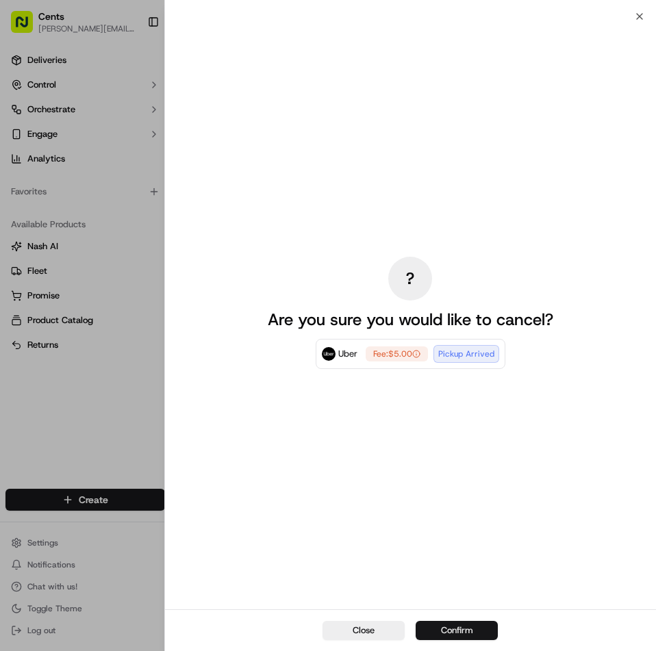
click at [454, 633] on button "Confirm" at bounding box center [456, 630] width 82 height 19
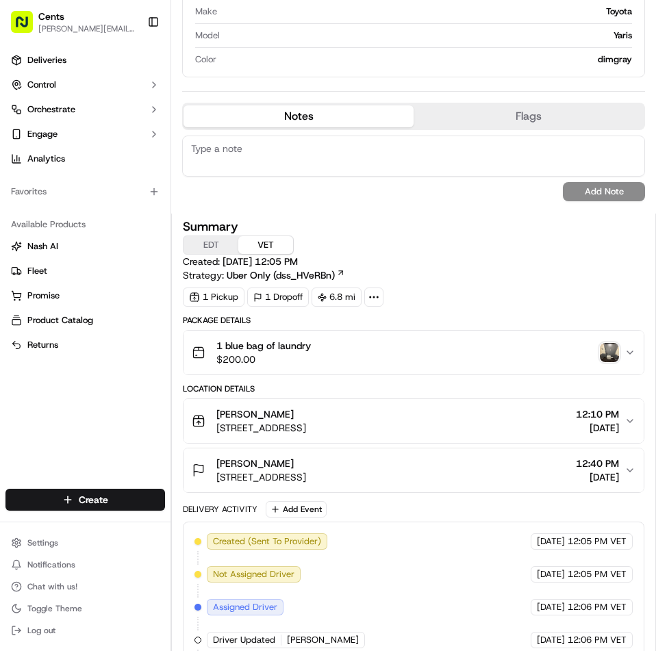
scroll to position [398, 0]
click at [599, 351] on img "button" at bounding box center [608, 351] width 19 height 19
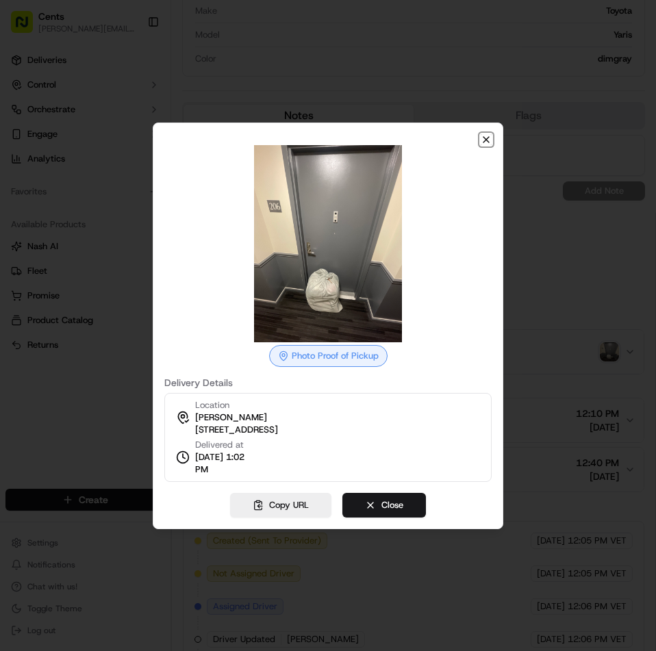
click at [482, 143] on icon "button" at bounding box center [485, 139] width 11 height 11
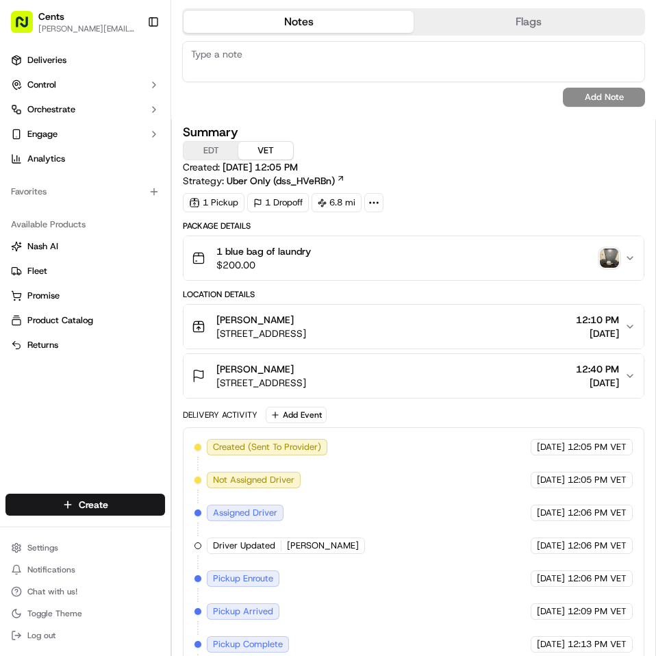
scroll to position [493, 0]
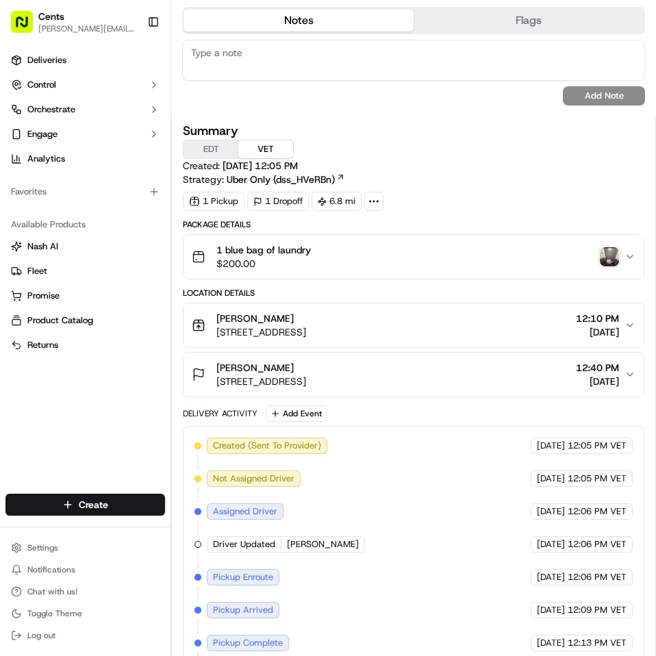
click at [599, 256] on img "button" at bounding box center [608, 256] width 19 height 19
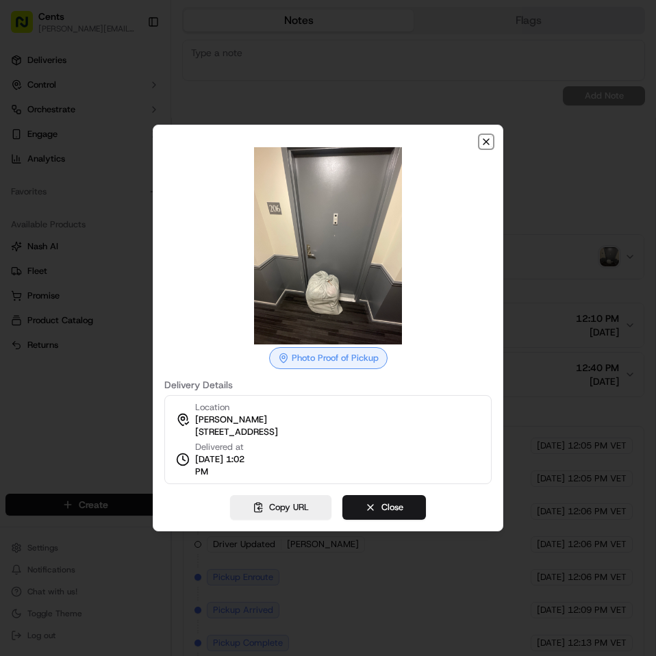
click at [484, 140] on icon "button" at bounding box center [485, 141] width 11 height 11
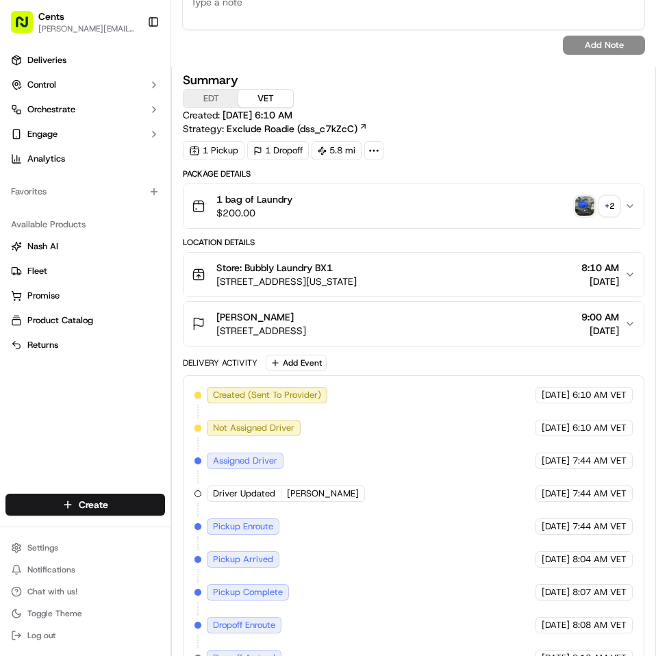
scroll to position [569, 0]
click at [306, 330] on span "[STREET_ADDRESS]" at bounding box center [261, 330] width 90 height 14
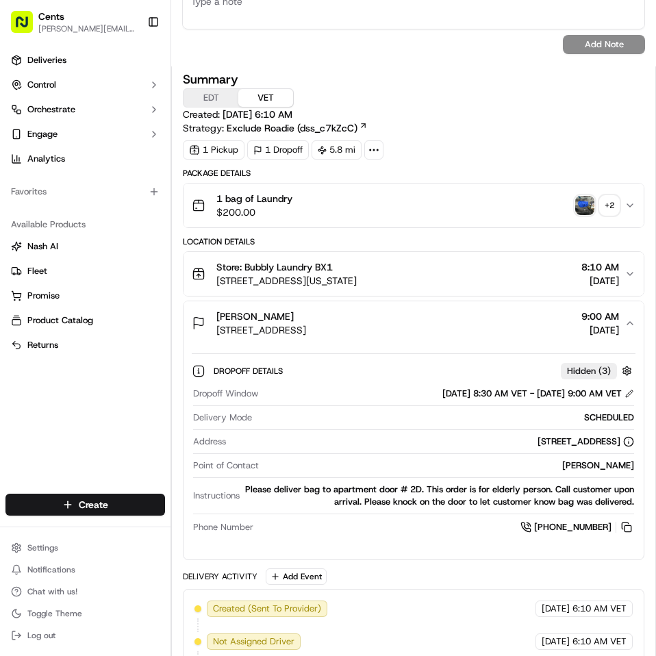
drag, startPoint x: 601, startPoint y: 540, endPoint x: 538, endPoint y: 541, distance: 62.3
click at [538, 541] on div "Dropoff Details Hidden ( 3 ) Dropoff Window [DATE] 8:30 AM VET - [DATE] 9:00 AM…" at bounding box center [413, 446] width 460 height 203
copy span "[PHONE_NUMBER]"
